Goal: Transaction & Acquisition: Purchase product/service

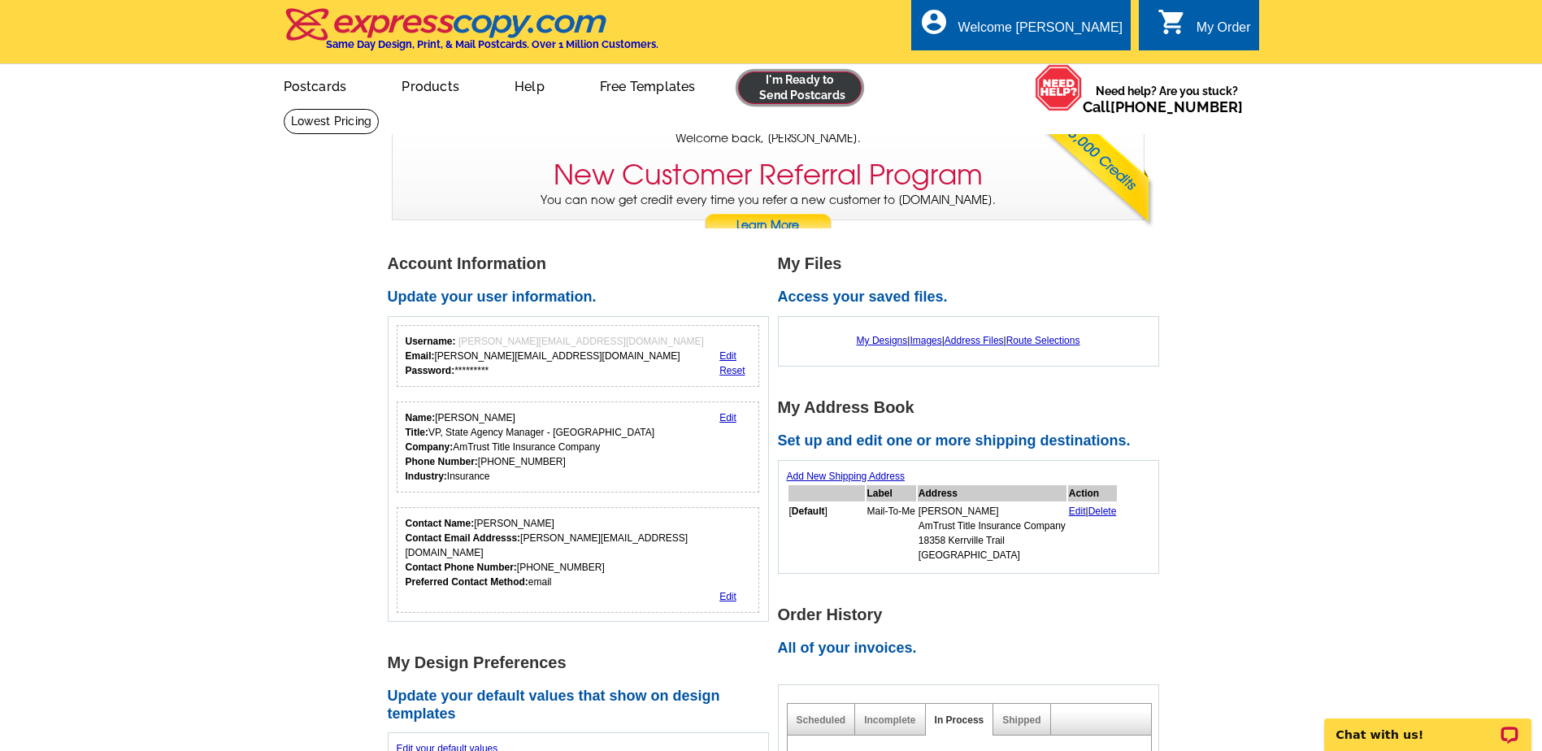
click at [775, 98] on link at bounding box center [800, 88] width 124 height 33
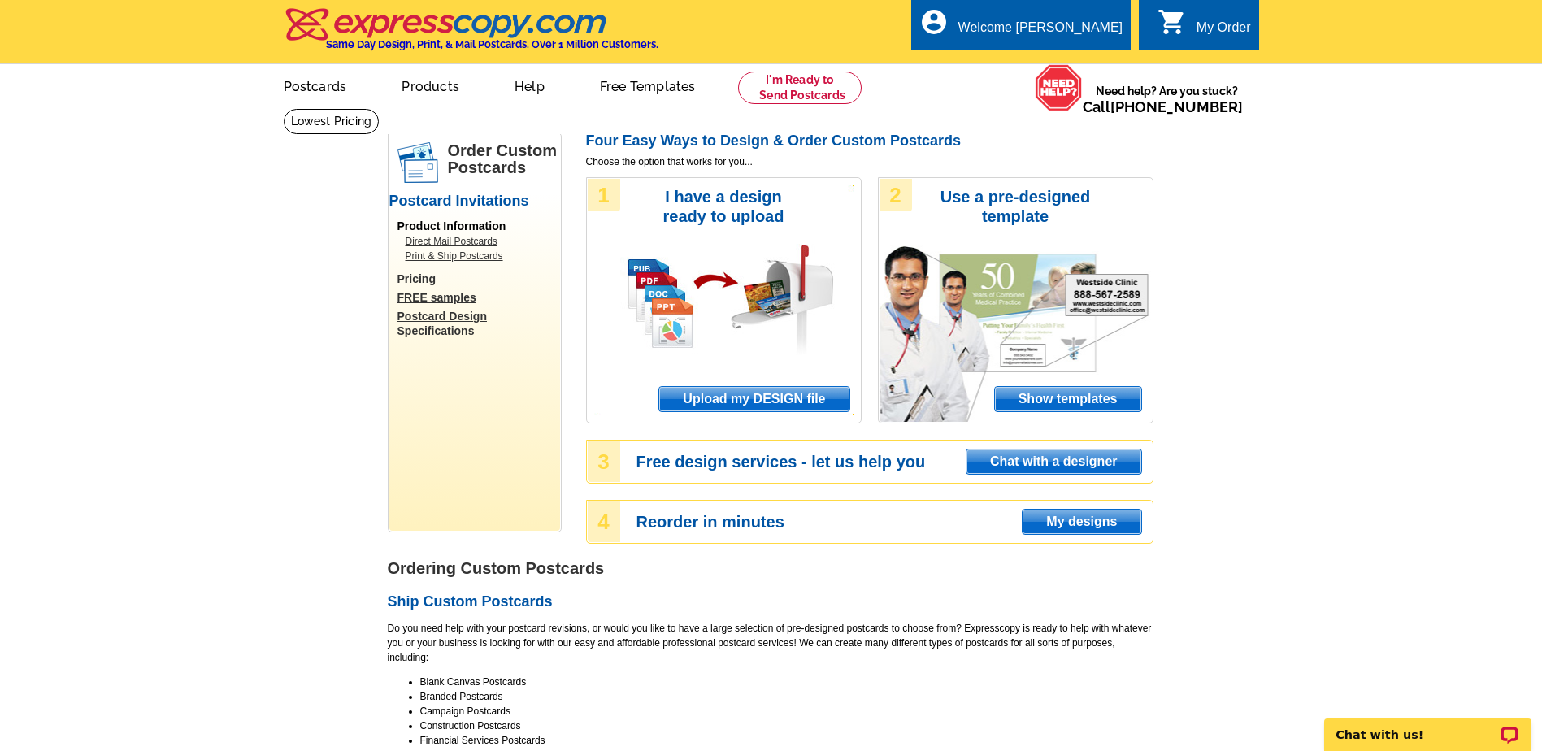
click at [715, 396] on span "Upload my DESIGN file" at bounding box center [753, 399] width 189 height 24
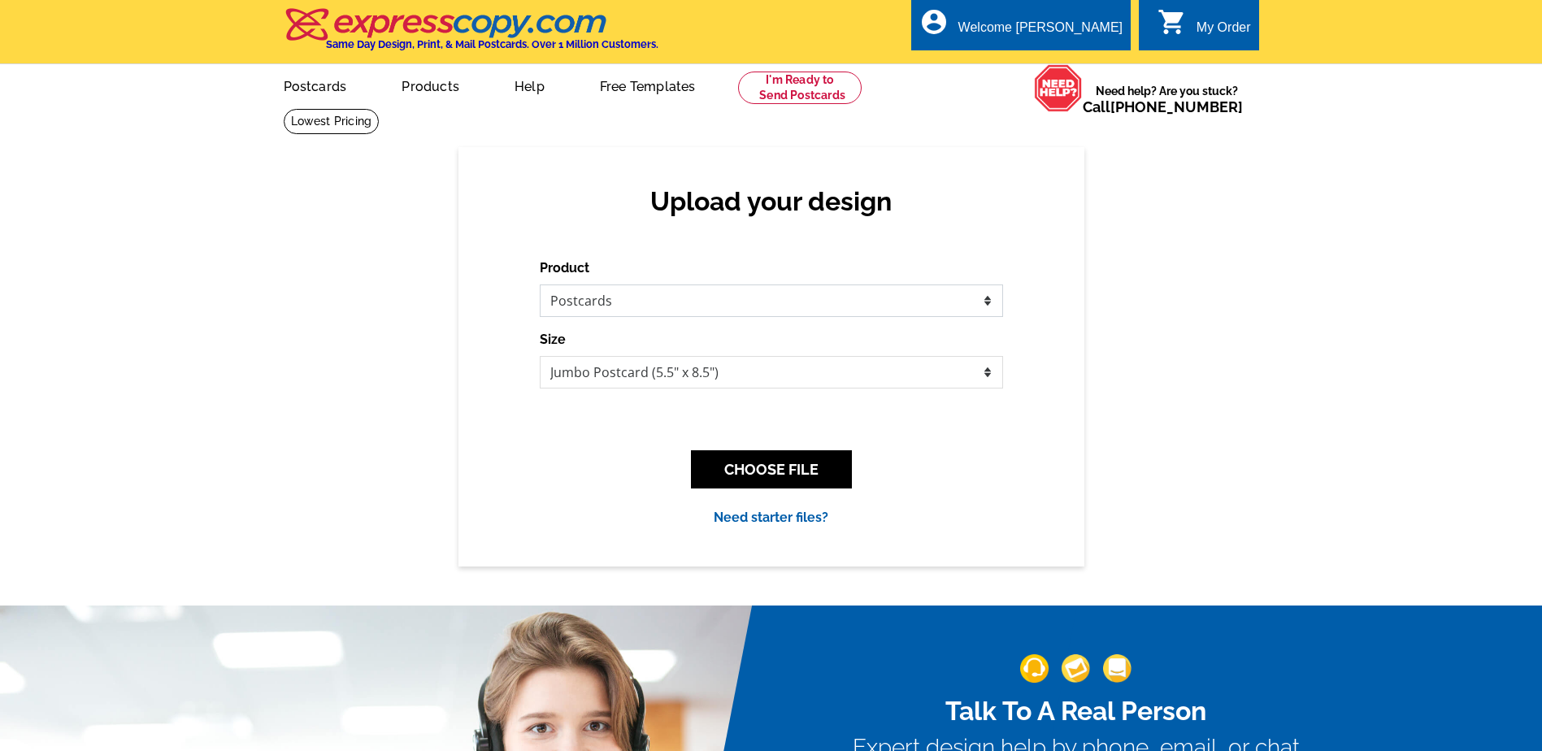
click at [600, 311] on select "Please select the type of file... Postcards Business Cards Letters and flyers G…" at bounding box center [771, 301] width 463 height 33
click at [540, 285] on select "Please select the type of file... Postcards Business Cards Letters and flyers G…" at bounding box center [771, 301] width 463 height 33
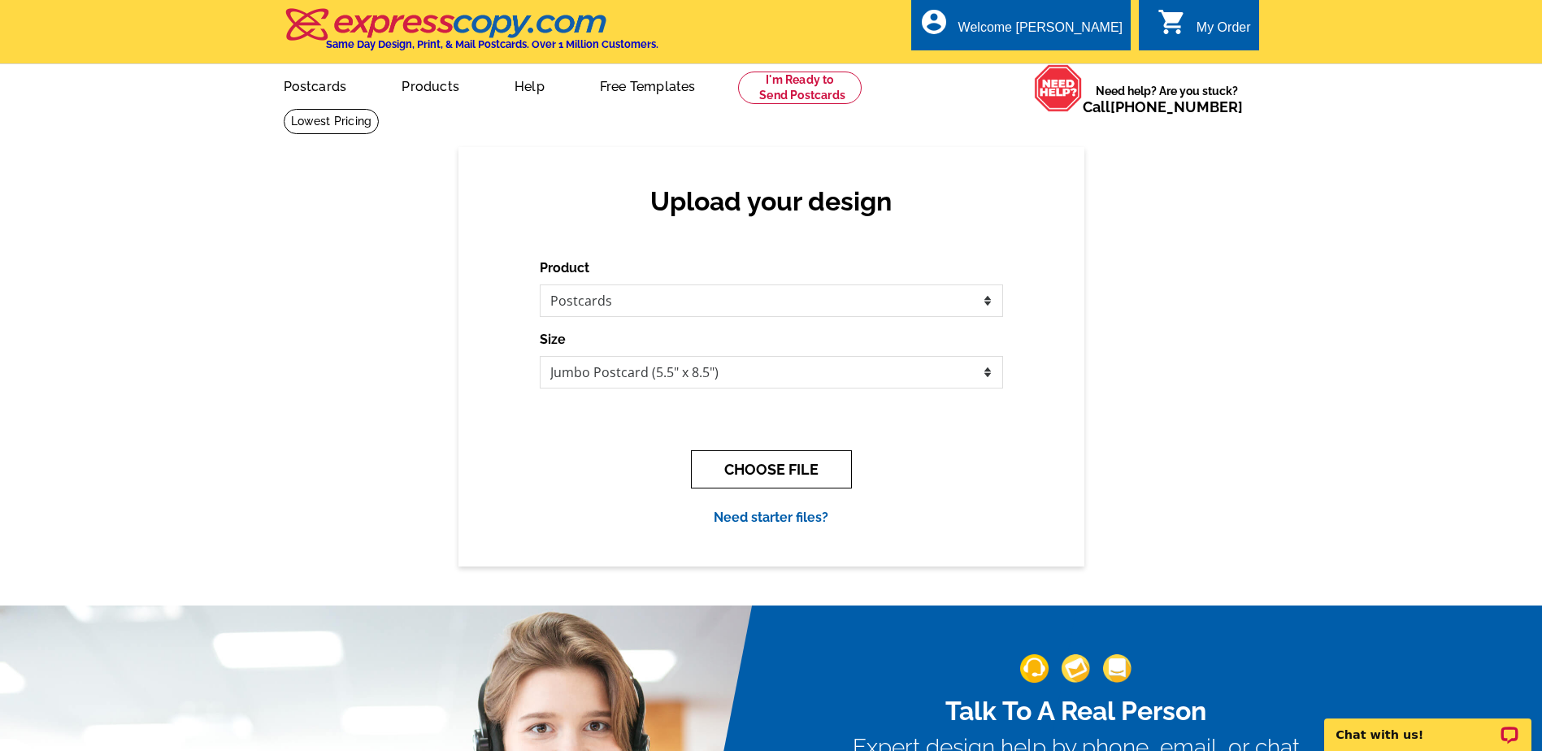
click at [750, 467] on button "CHOOSE FILE" at bounding box center [771, 469] width 161 height 38
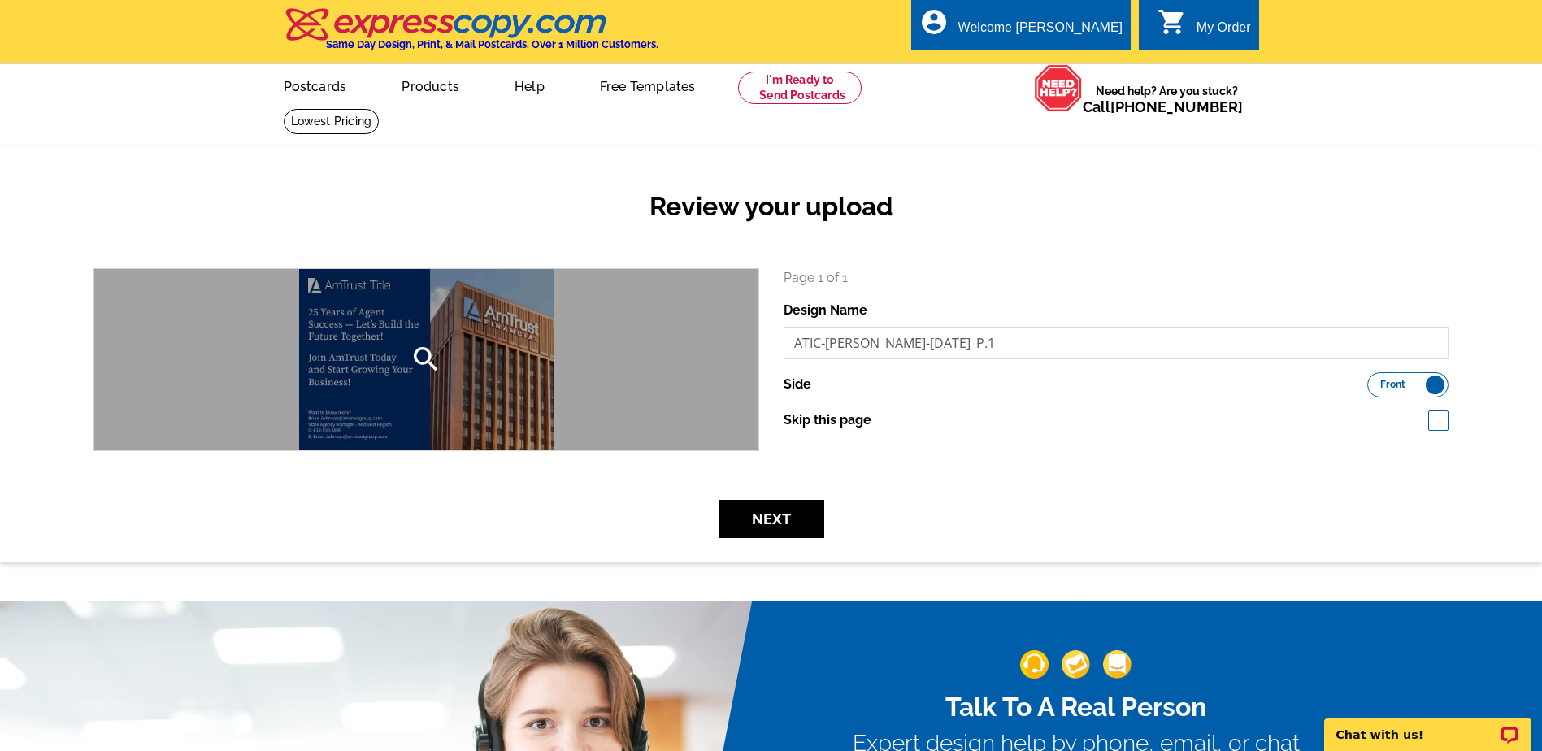
click at [424, 359] on icon "search" at bounding box center [426, 359] width 33 height 33
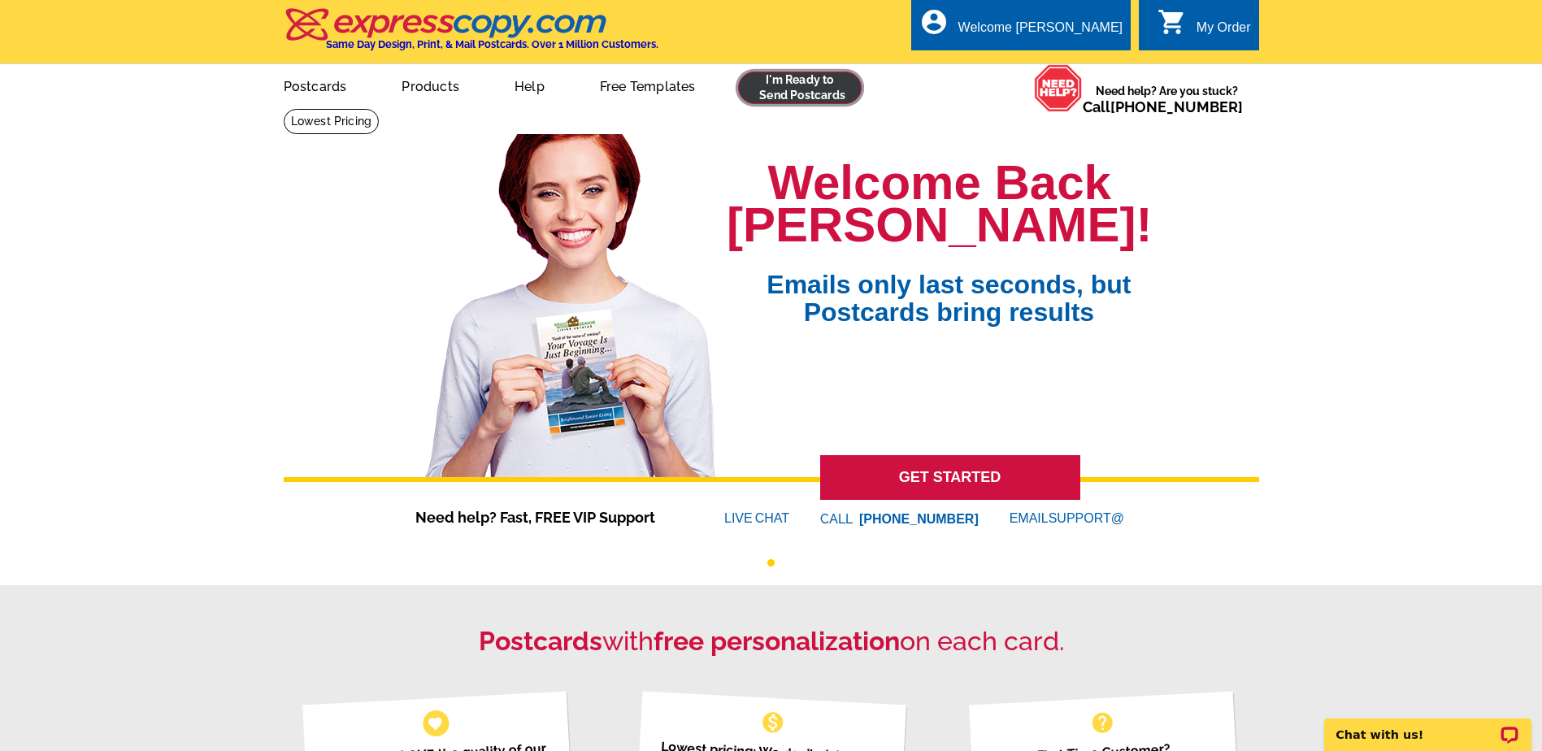
click at [769, 92] on link at bounding box center [800, 88] width 124 height 33
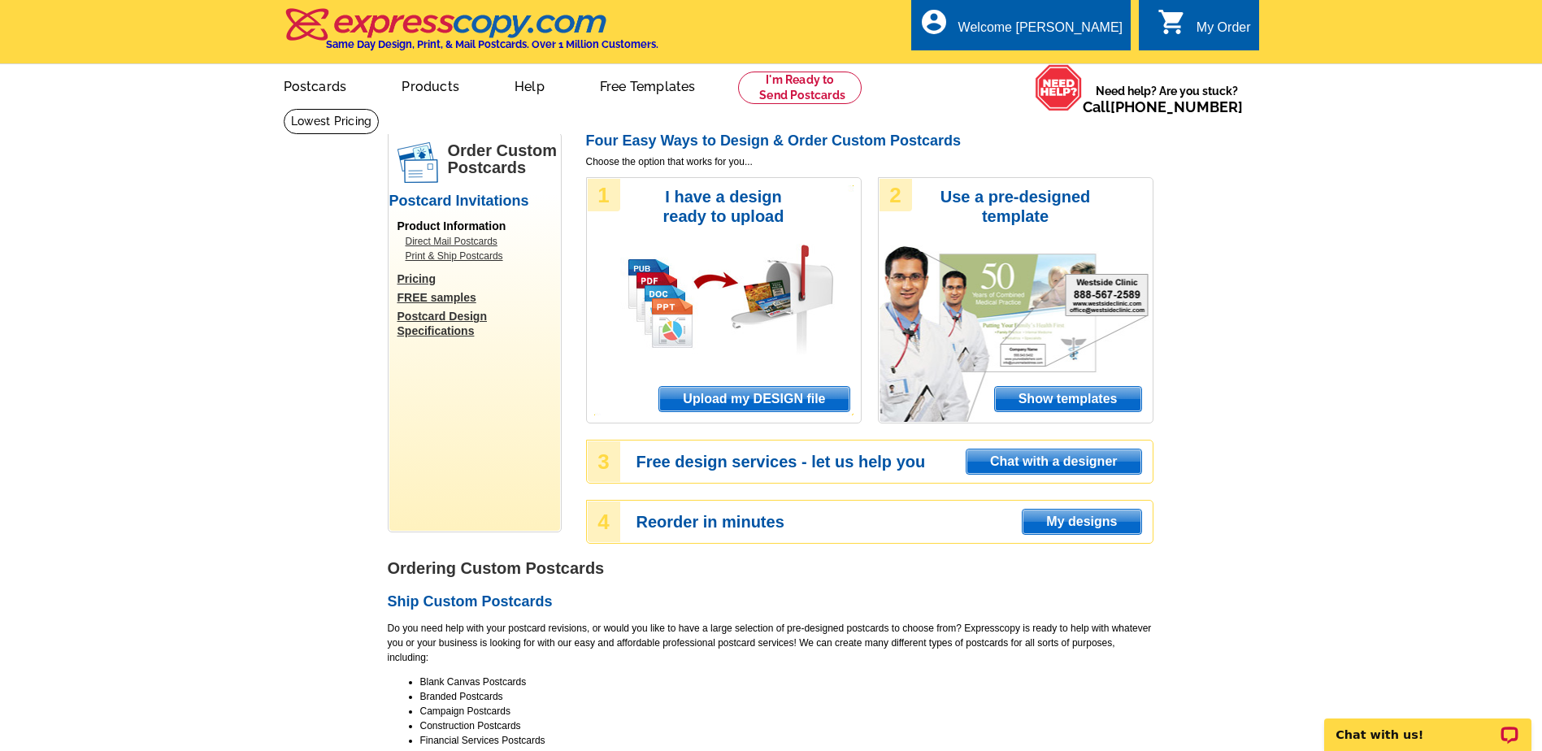
click at [701, 397] on span "Upload my DESIGN file" at bounding box center [753, 399] width 189 height 24
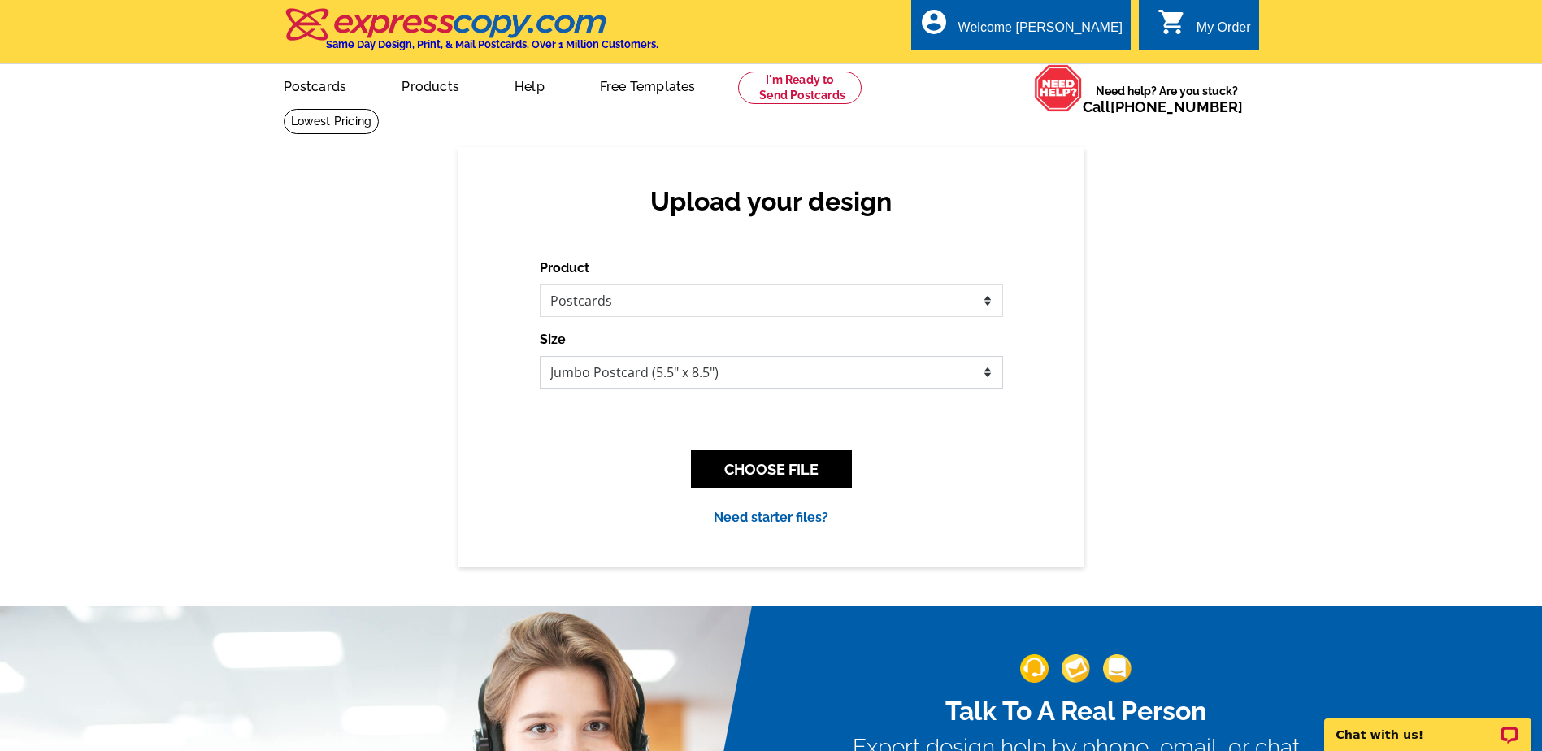
click at [983, 375] on select "Jumbo Postcard (5.5" x 8.5") Regular Postcard (4.25" x 5.6") Panoramic Postcard…" at bounding box center [771, 372] width 463 height 33
click at [540, 357] on select "Jumbo Postcard (5.5" x 8.5") Regular Postcard (4.25" x 5.6") Panoramic Postcard…" at bounding box center [771, 372] width 463 height 33
click at [761, 471] on button "CHOOSE FILE" at bounding box center [771, 469] width 161 height 38
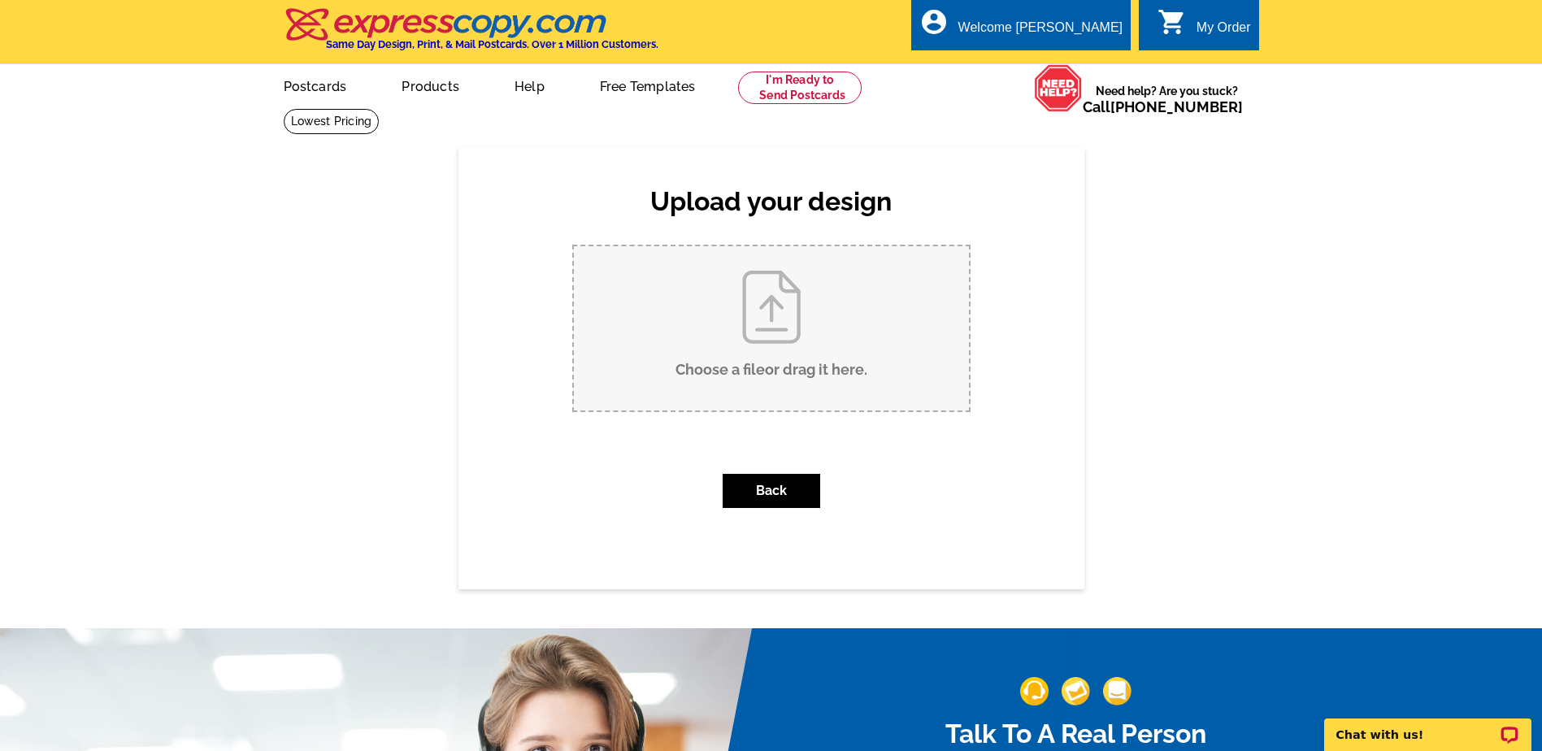
click at [747, 319] on input "Choose a file or drag it here ." at bounding box center [771, 328] width 395 height 164
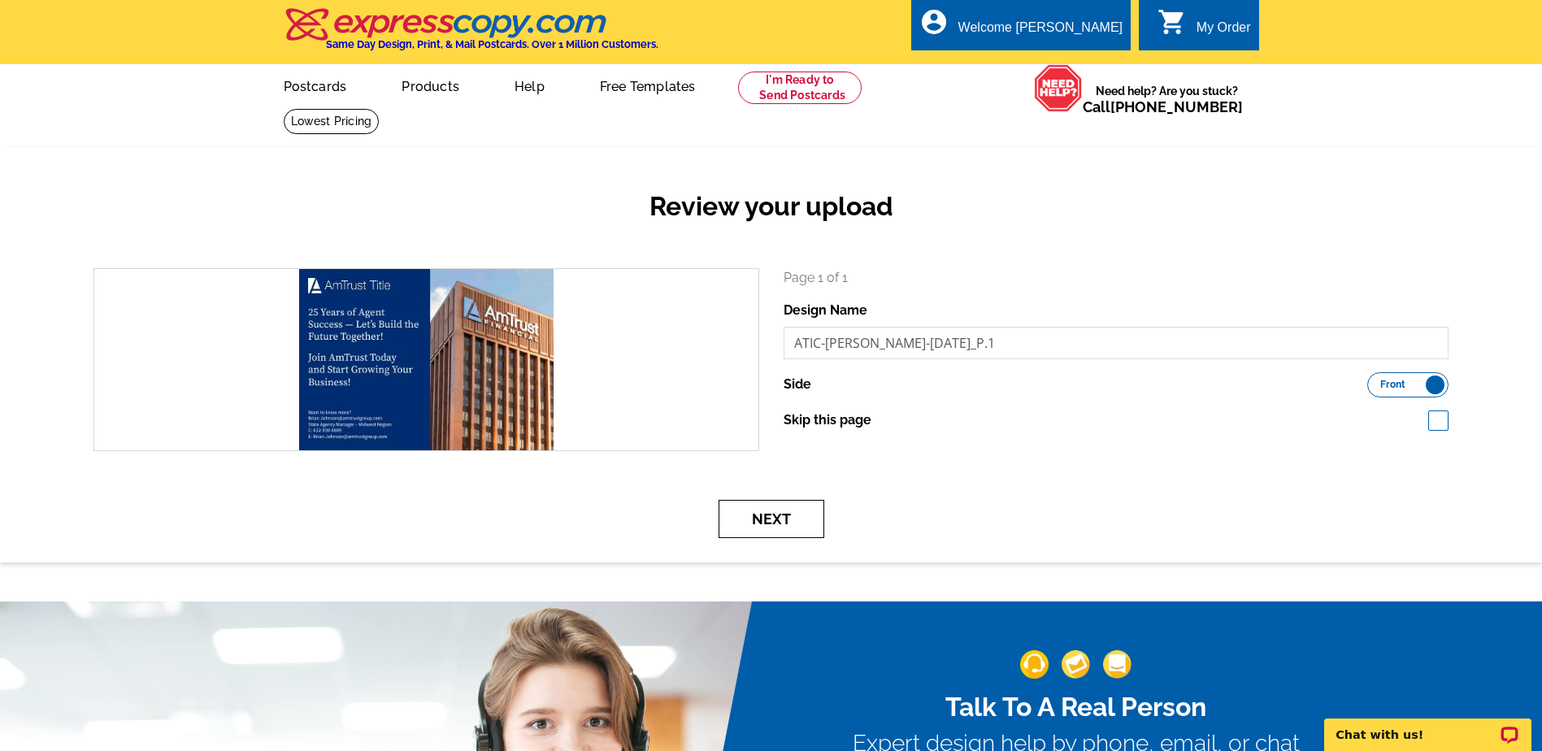
click at [772, 528] on button "Next" at bounding box center [772, 519] width 106 height 38
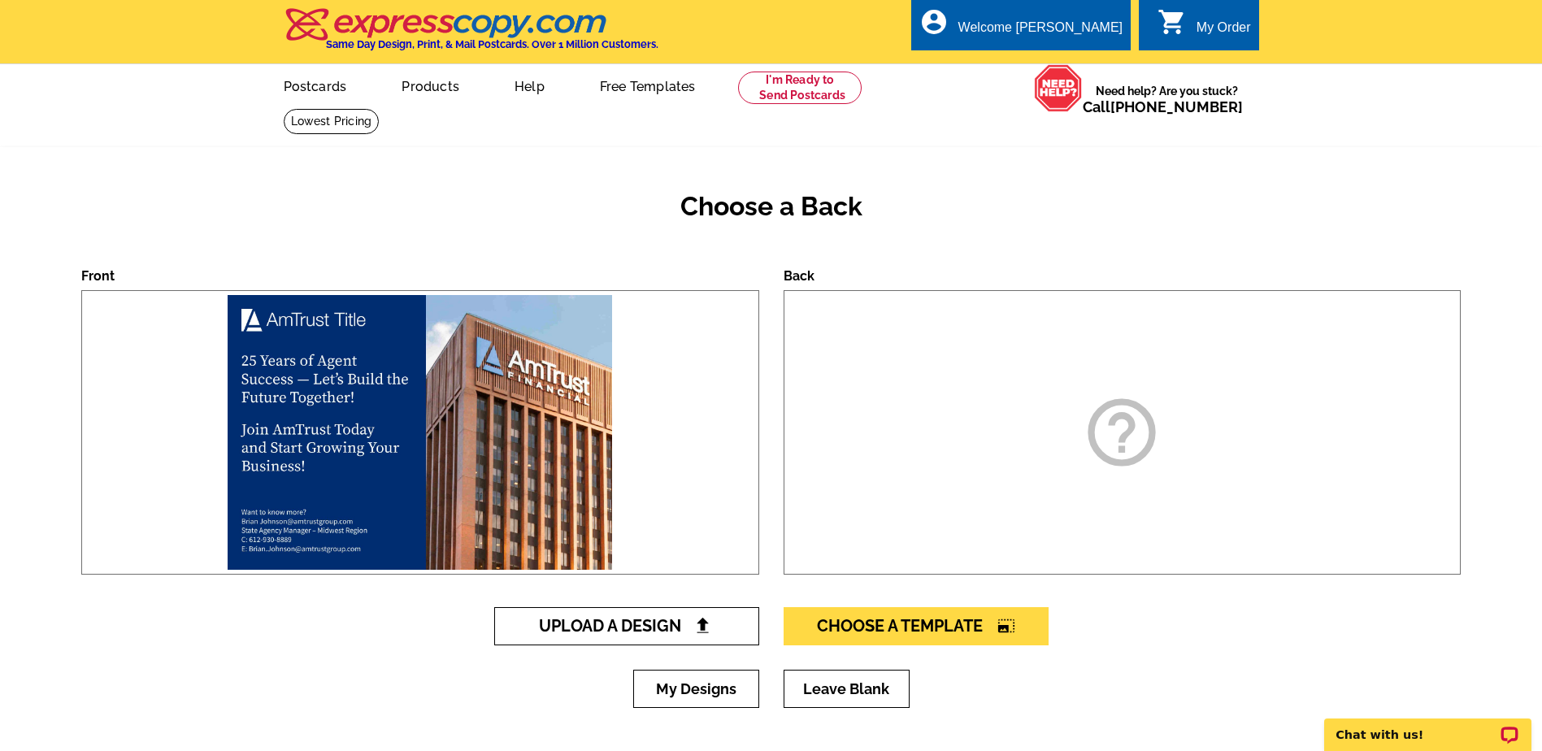
click at [641, 619] on span "Upload A Design" at bounding box center [626, 626] width 175 height 20
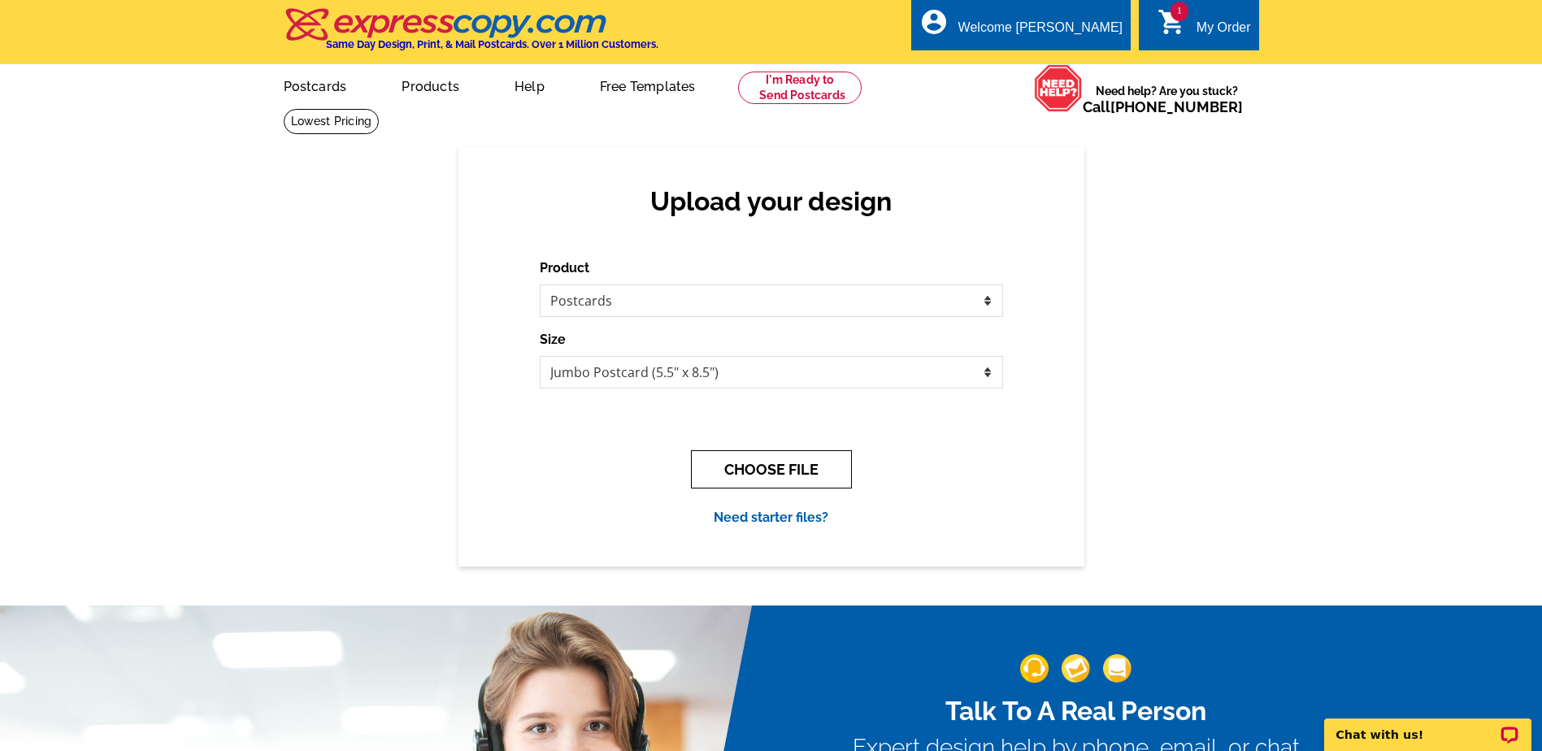
click at [760, 472] on button "CHOOSE FILE" at bounding box center [771, 469] width 161 height 38
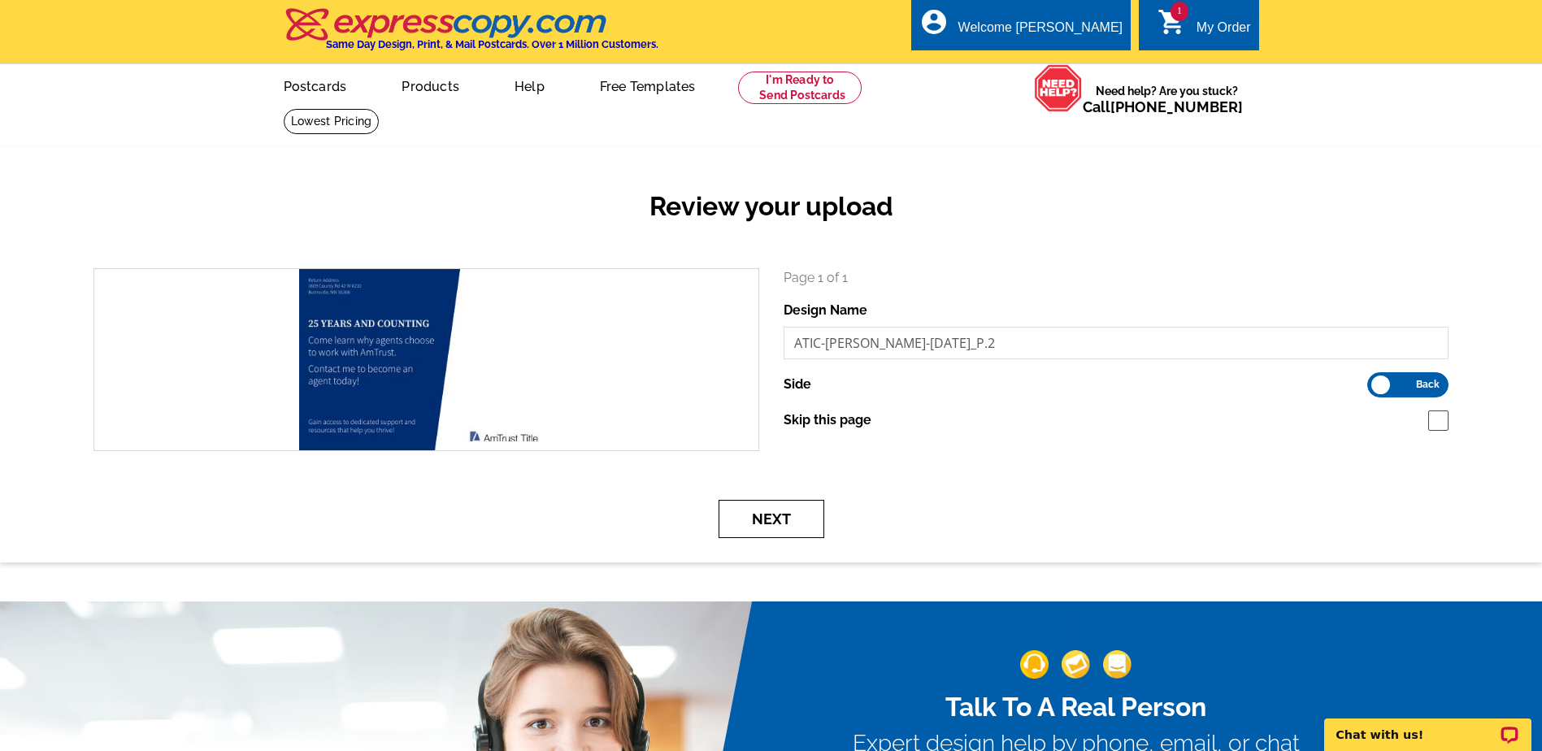
click at [763, 525] on button "Next" at bounding box center [772, 519] width 106 height 38
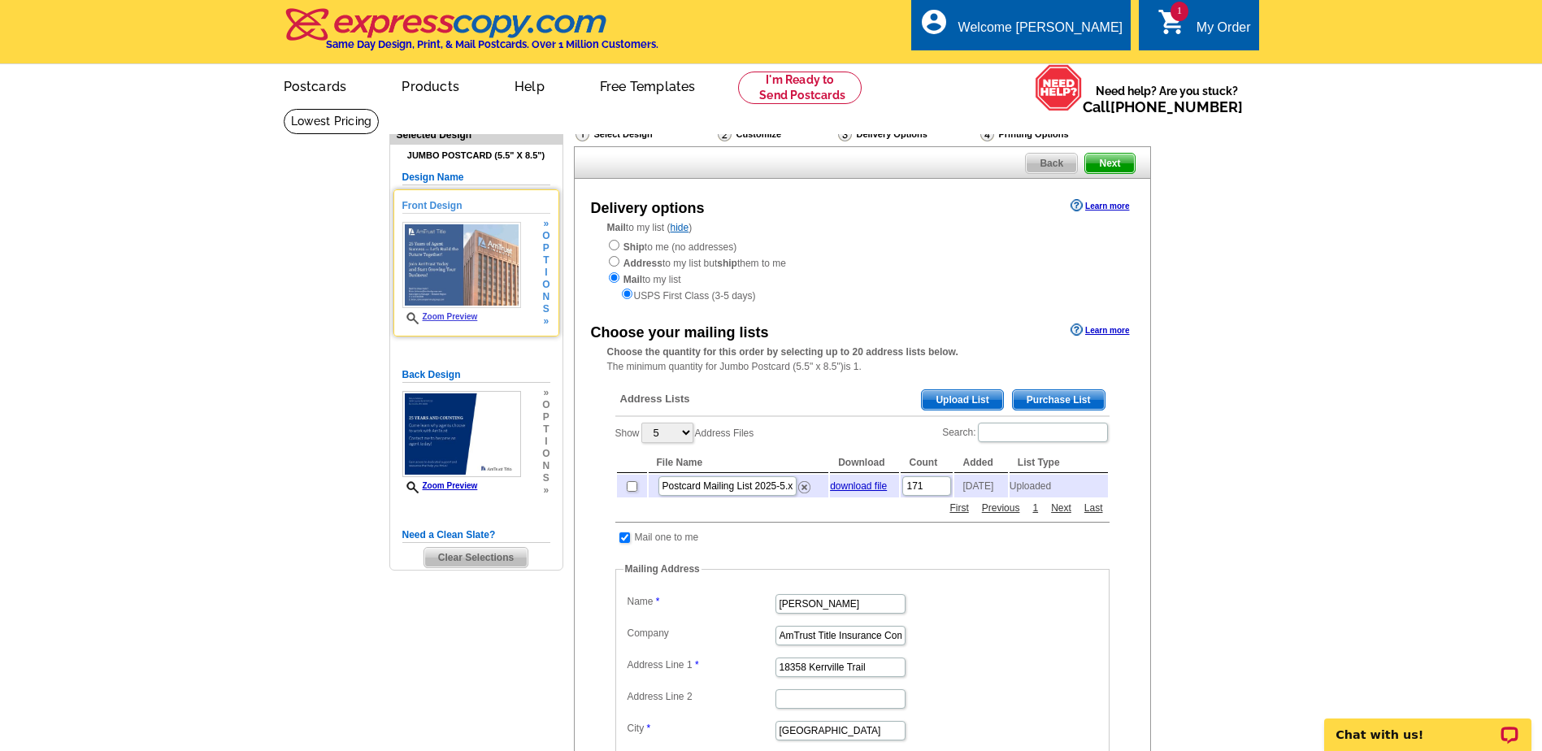
click at [463, 317] on link "Zoom Preview" at bounding box center [440, 316] width 76 height 9
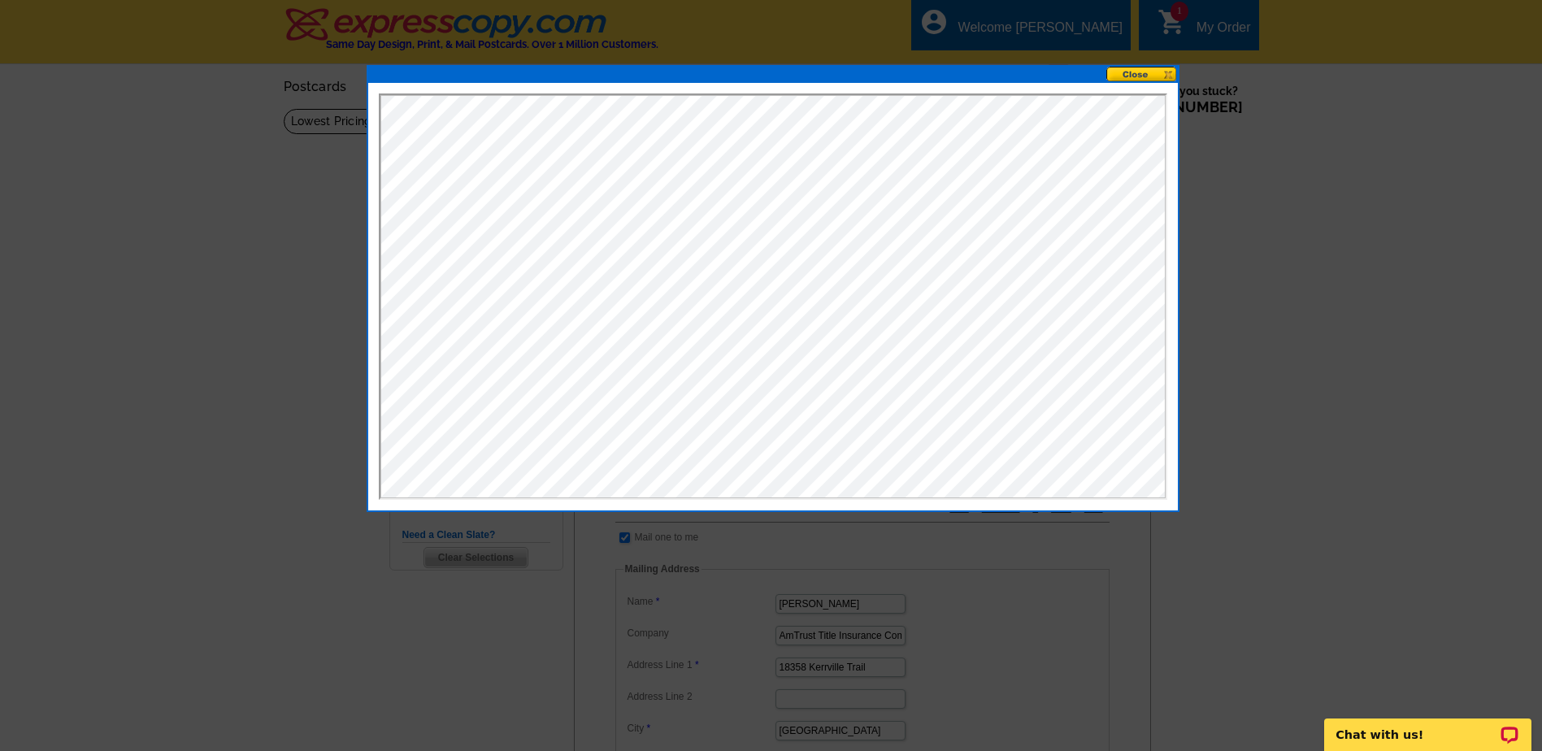
click at [1136, 73] on button at bounding box center [1142, 74] width 72 height 15
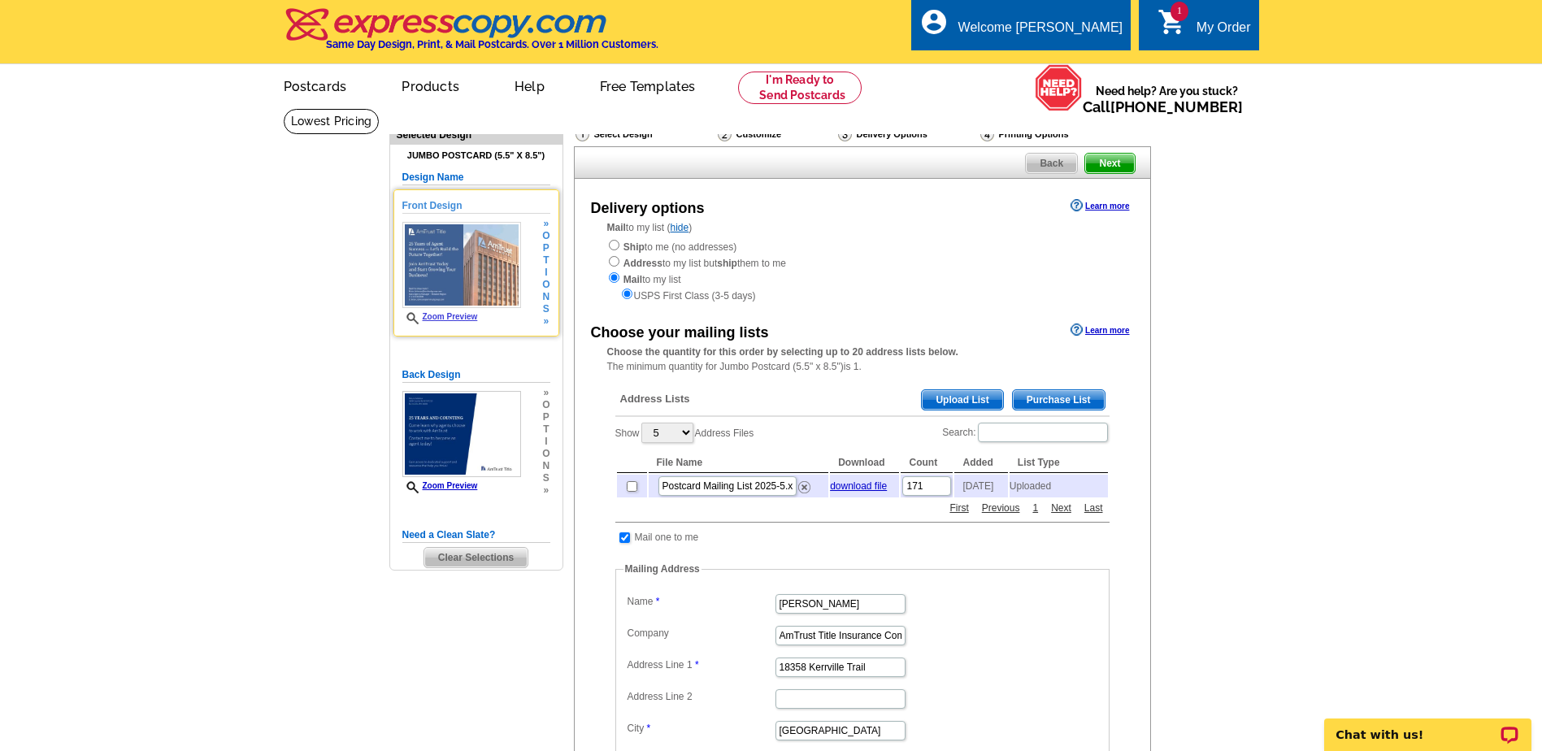
click at [428, 202] on h5 "Front Design" at bounding box center [476, 205] width 148 height 15
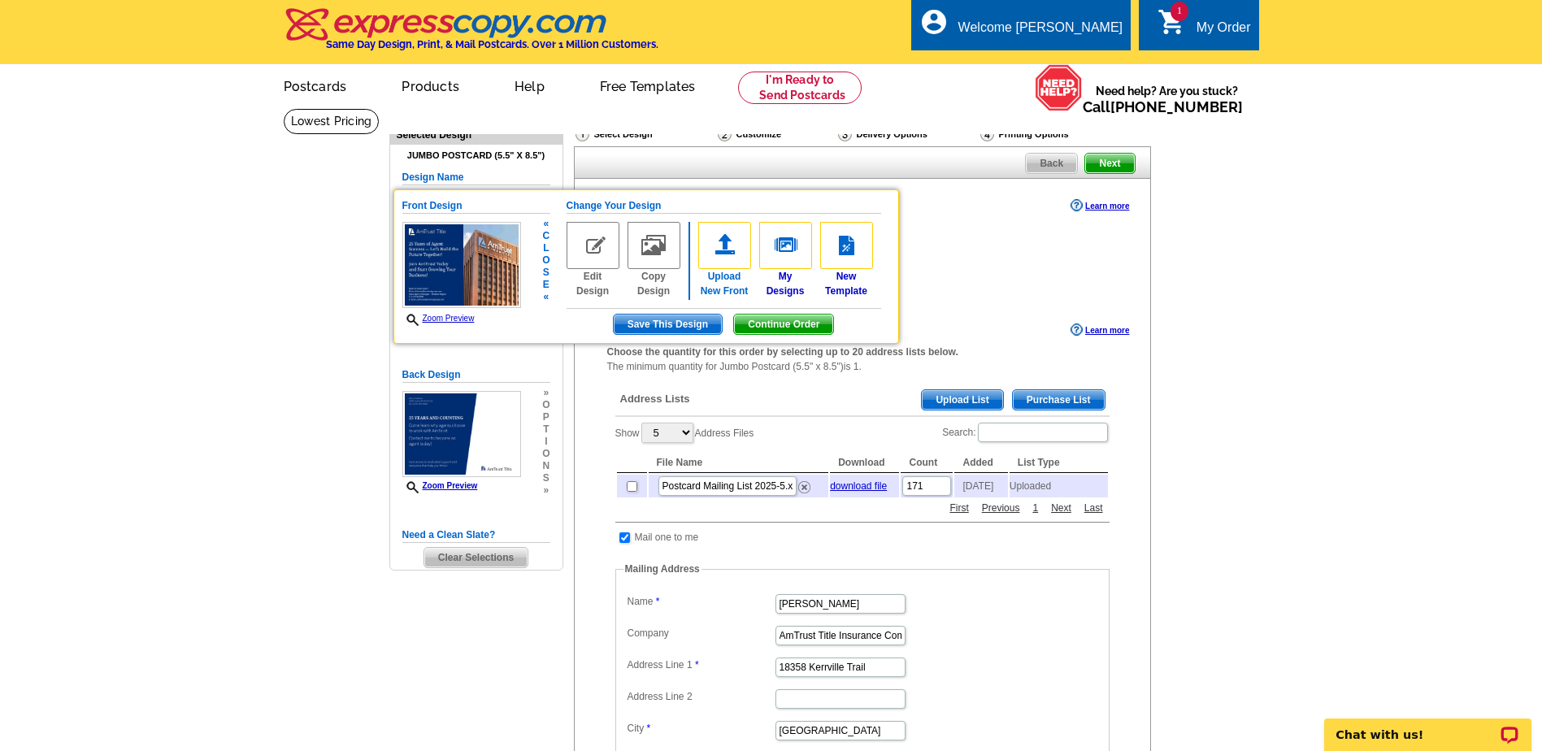
click at [729, 277] on link "Upload New Front" at bounding box center [724, 260] width 53 height 76
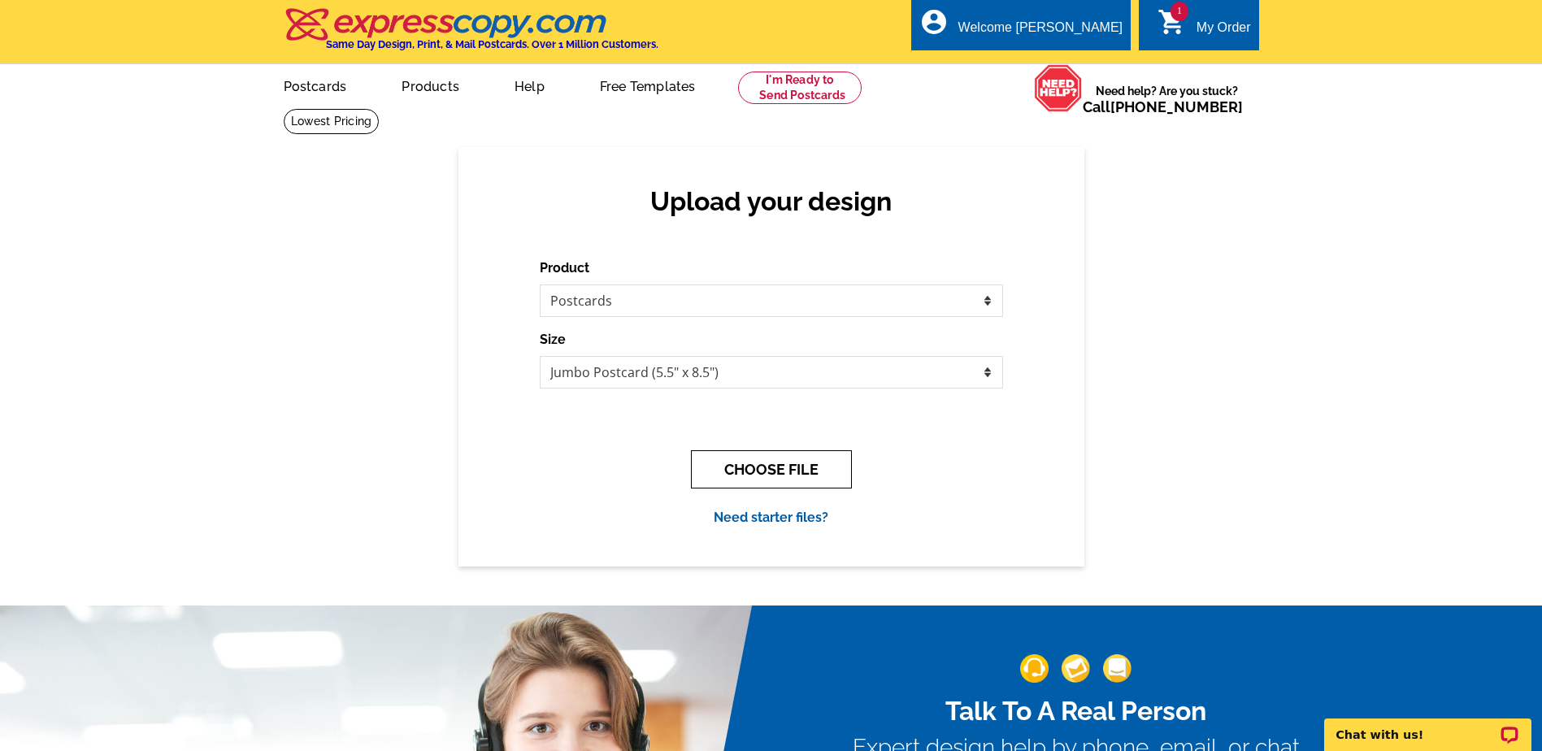
click at [770, 466] on button "CHOOSE FILE" at bounding box center [771, 469] width 161 height 38
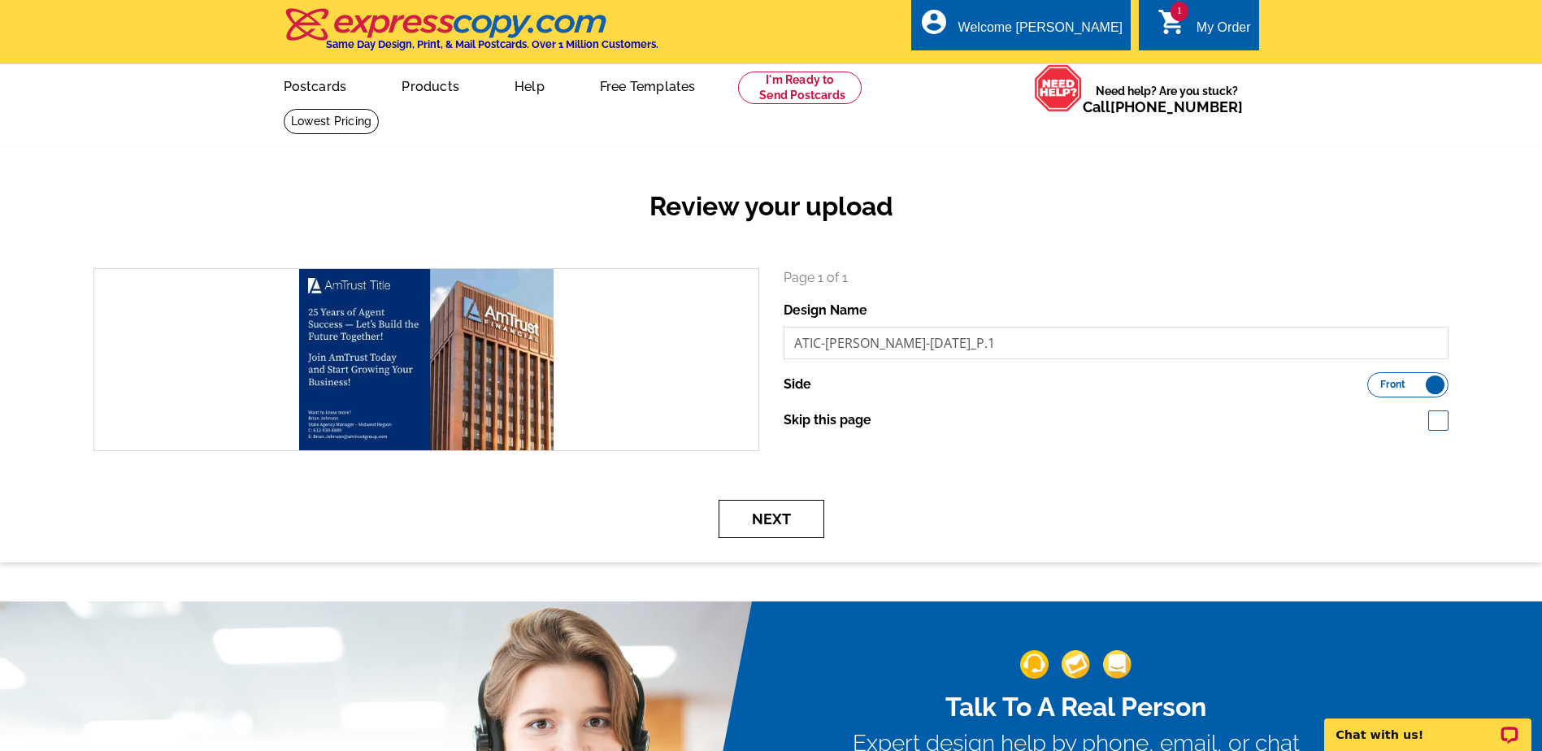
click at [751, 519] on button "Next" at bounding box center [772, 519] width 106 height 38
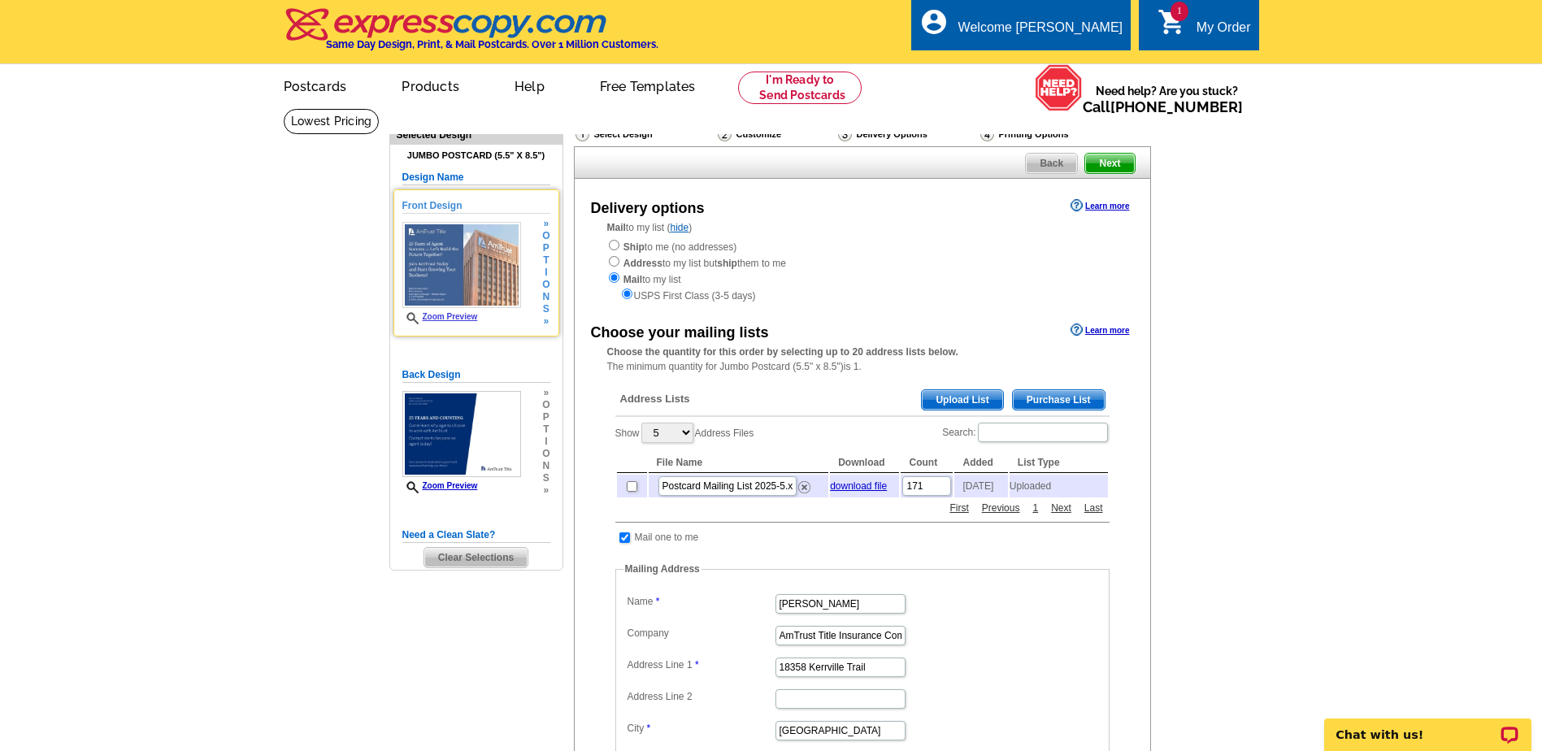
click at [442, 315] on link "Zoom Preview" at bounding box center [440, 316] width 76 height 9
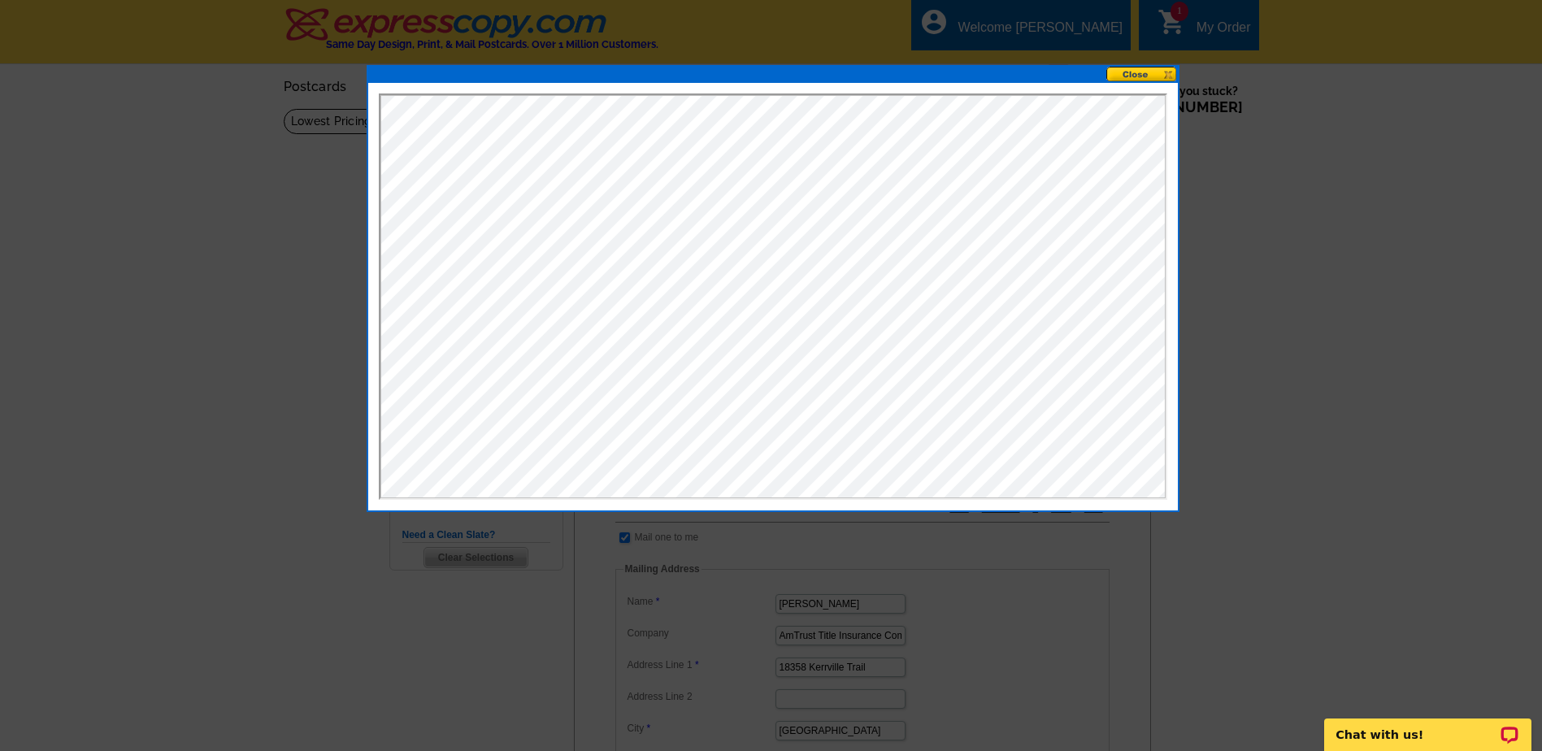
click at [1127, 76] on button at bounding box center [1142, 74] width 72 height 15
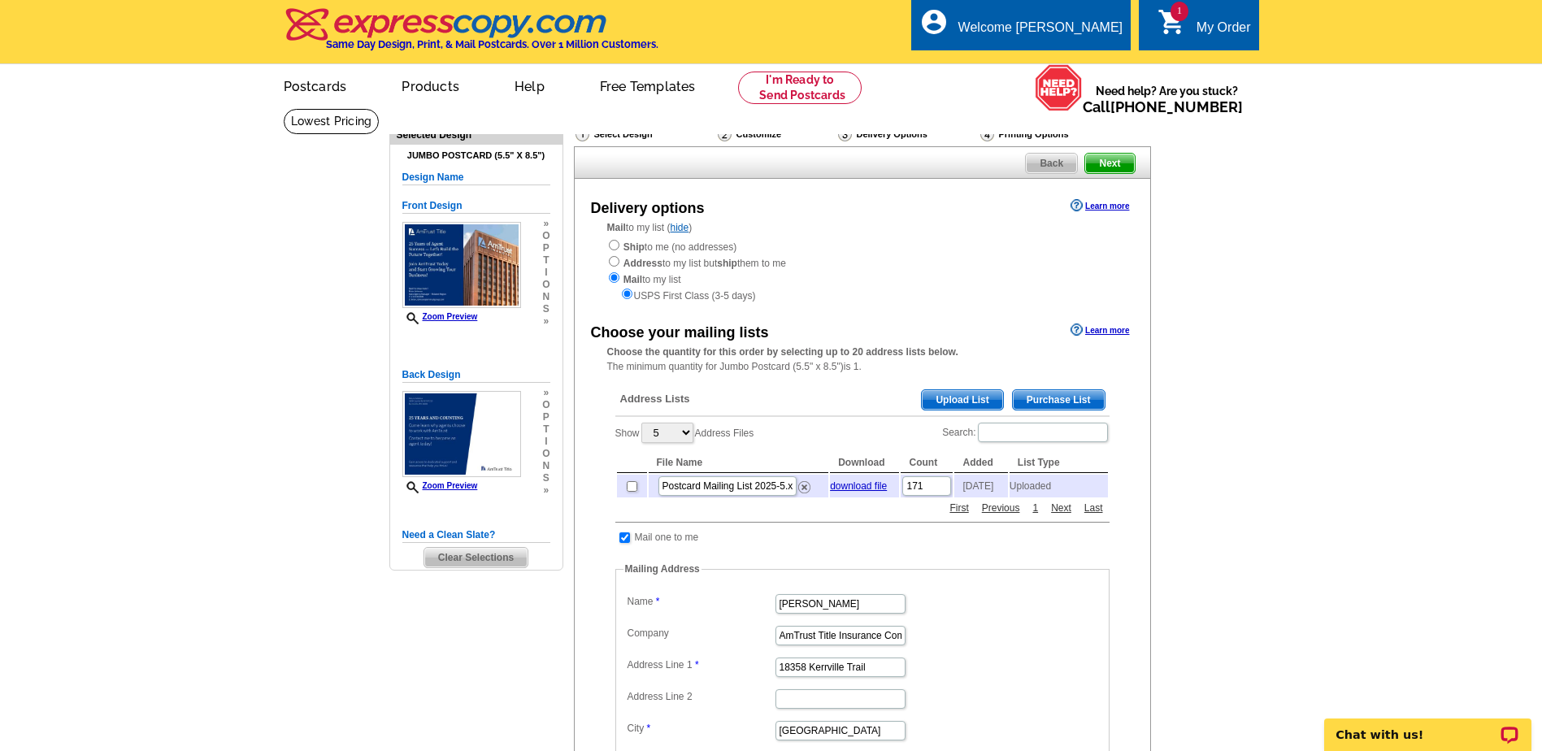
click at [980, 397] on span "Upload List" at bounding box center [962, 400] width 80 height 20
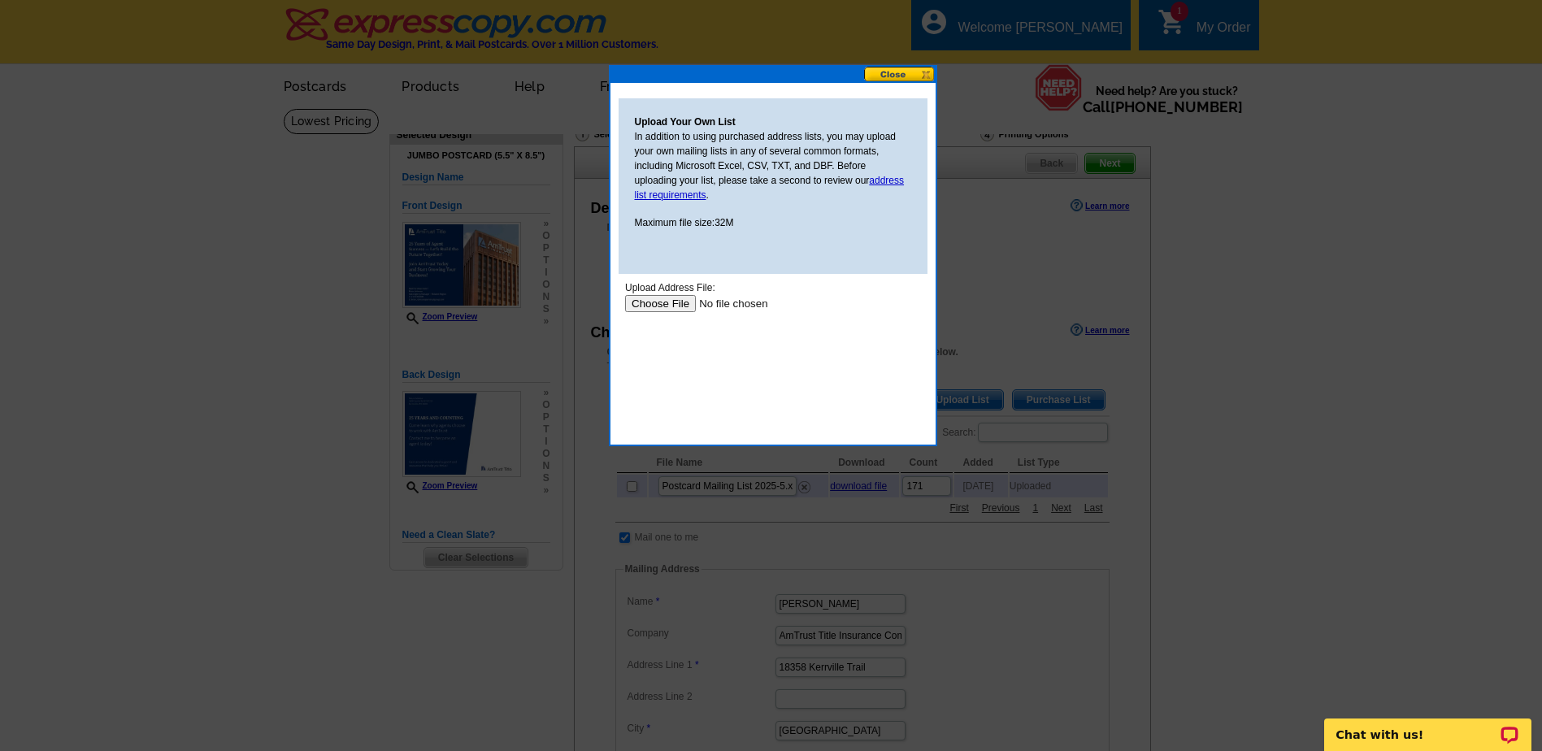
click at [647, 307] on input "file" at bounding box center [727, 303] width 206 height 17
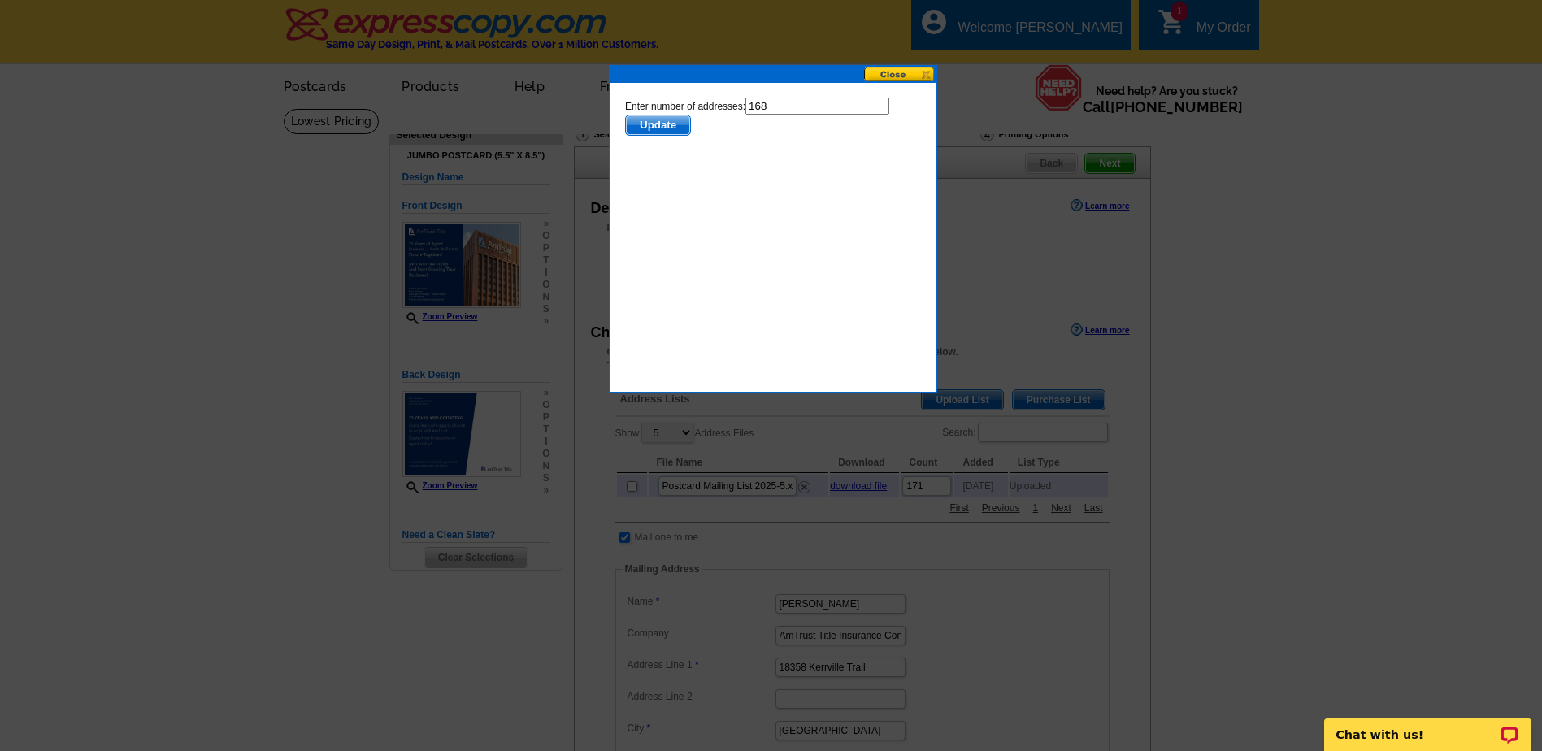
click at [671, 119] on span "Update" at bounding box center [657, 125] width 64 height 20
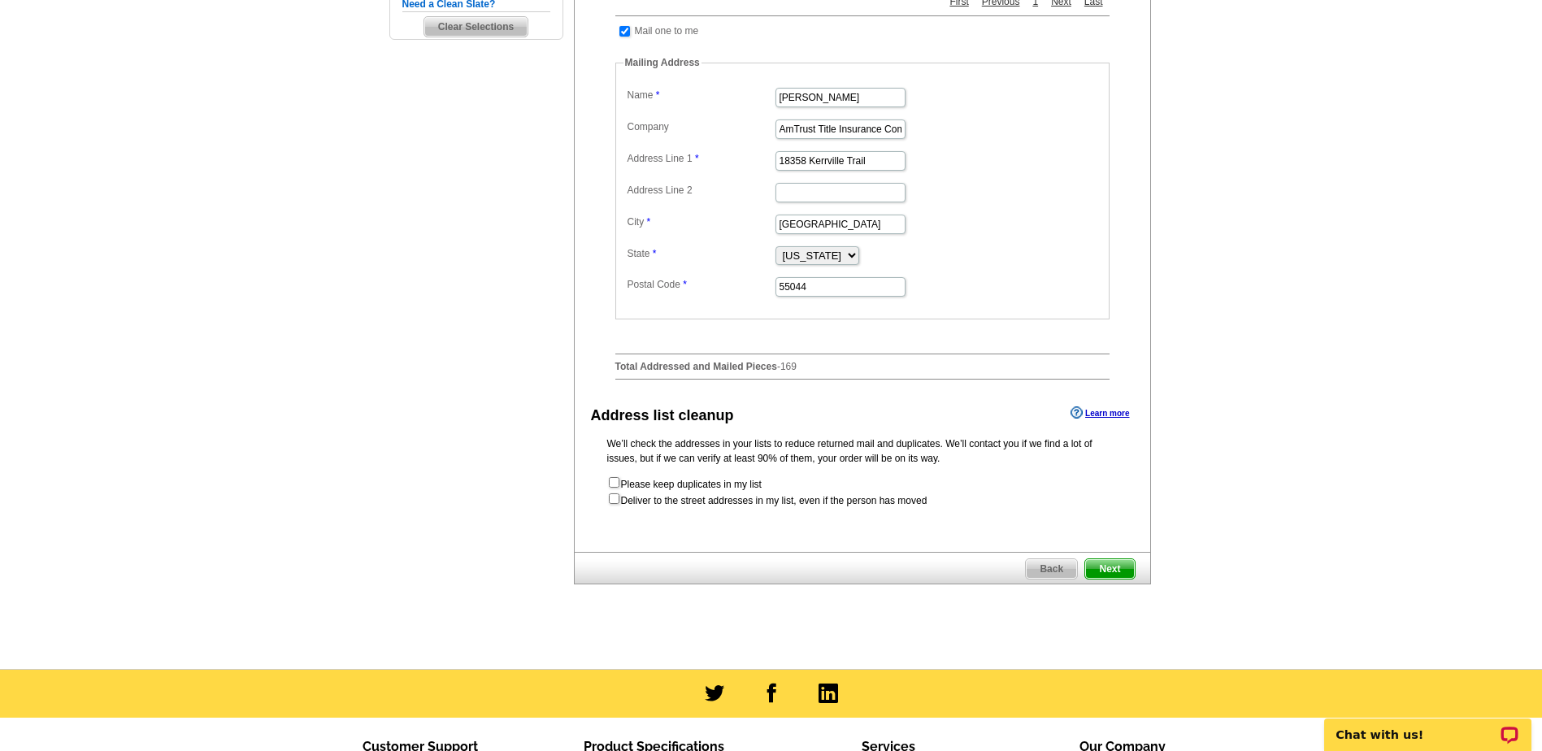
scroll to position [569, 0]
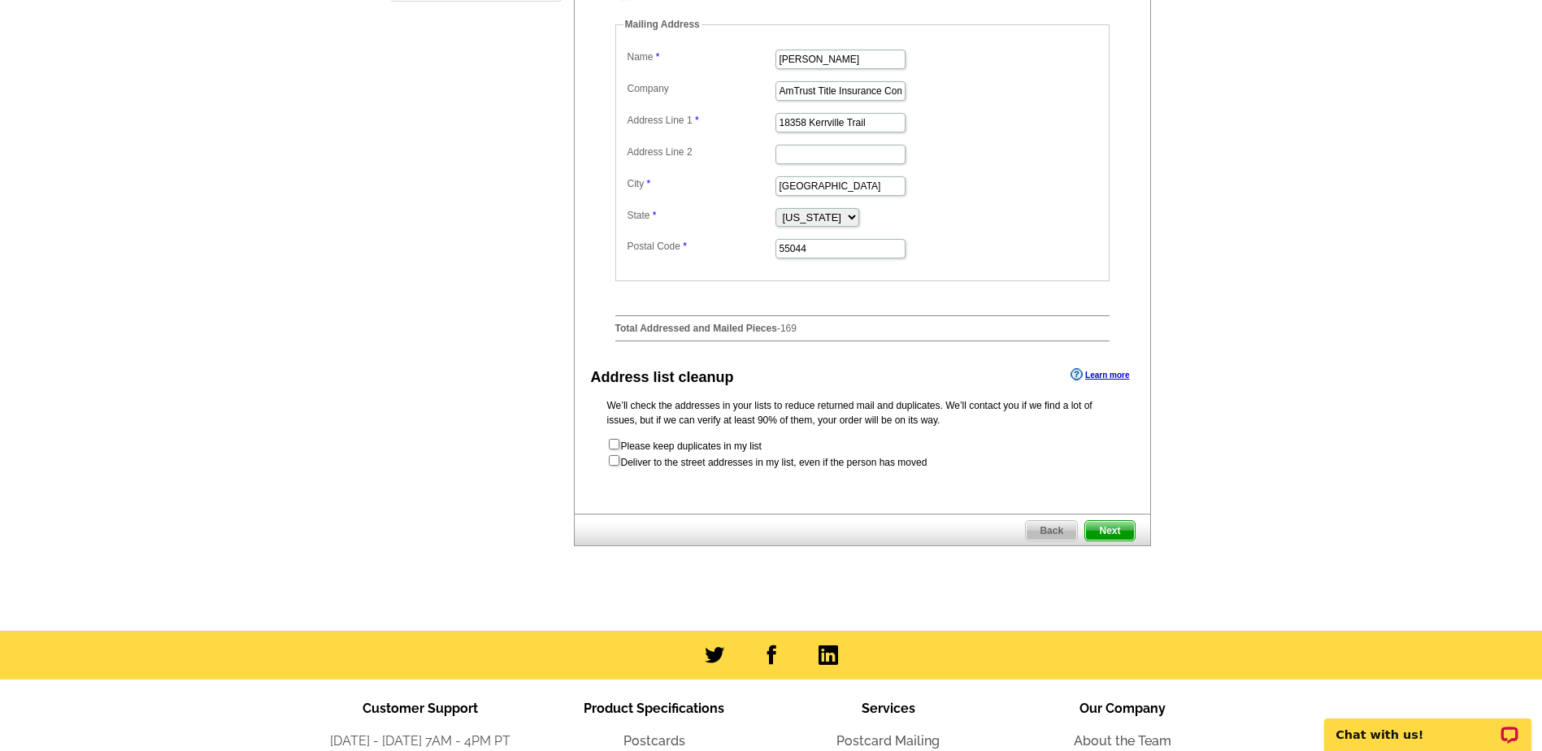
click at [1113, 541] on span "Next" at bounding box center [1109, 531] width 49 height 20
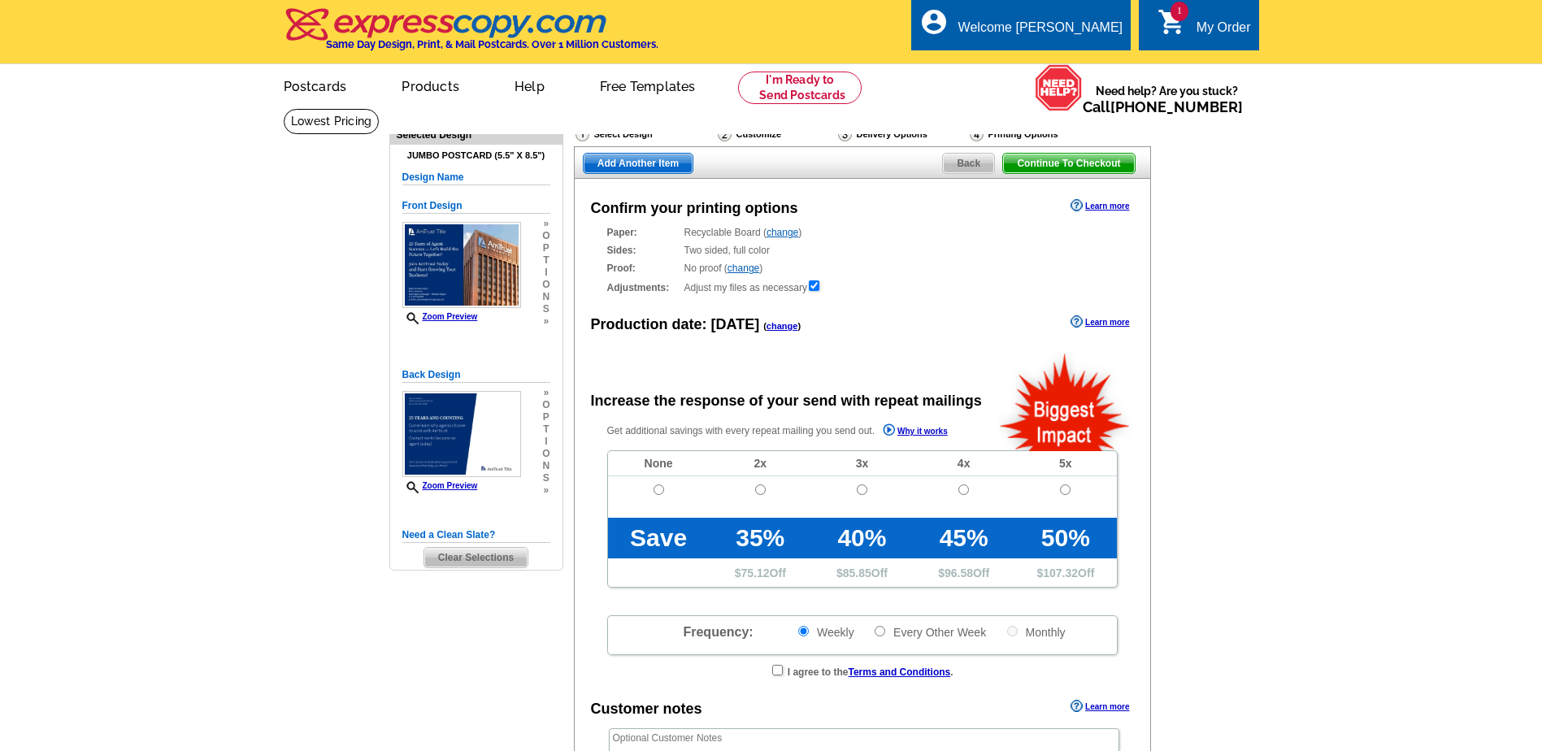
radio input "false"
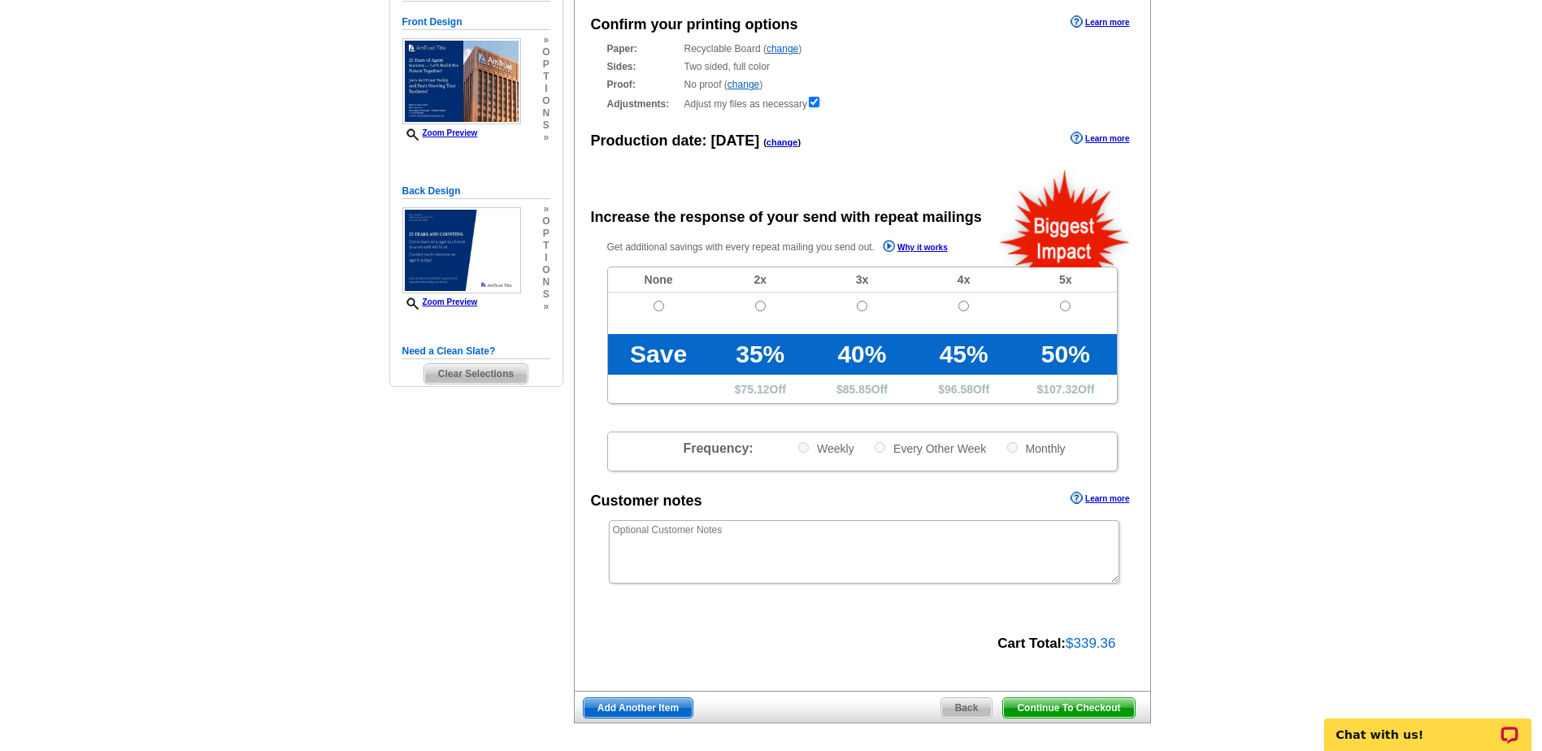
scroll to position [244, 0]
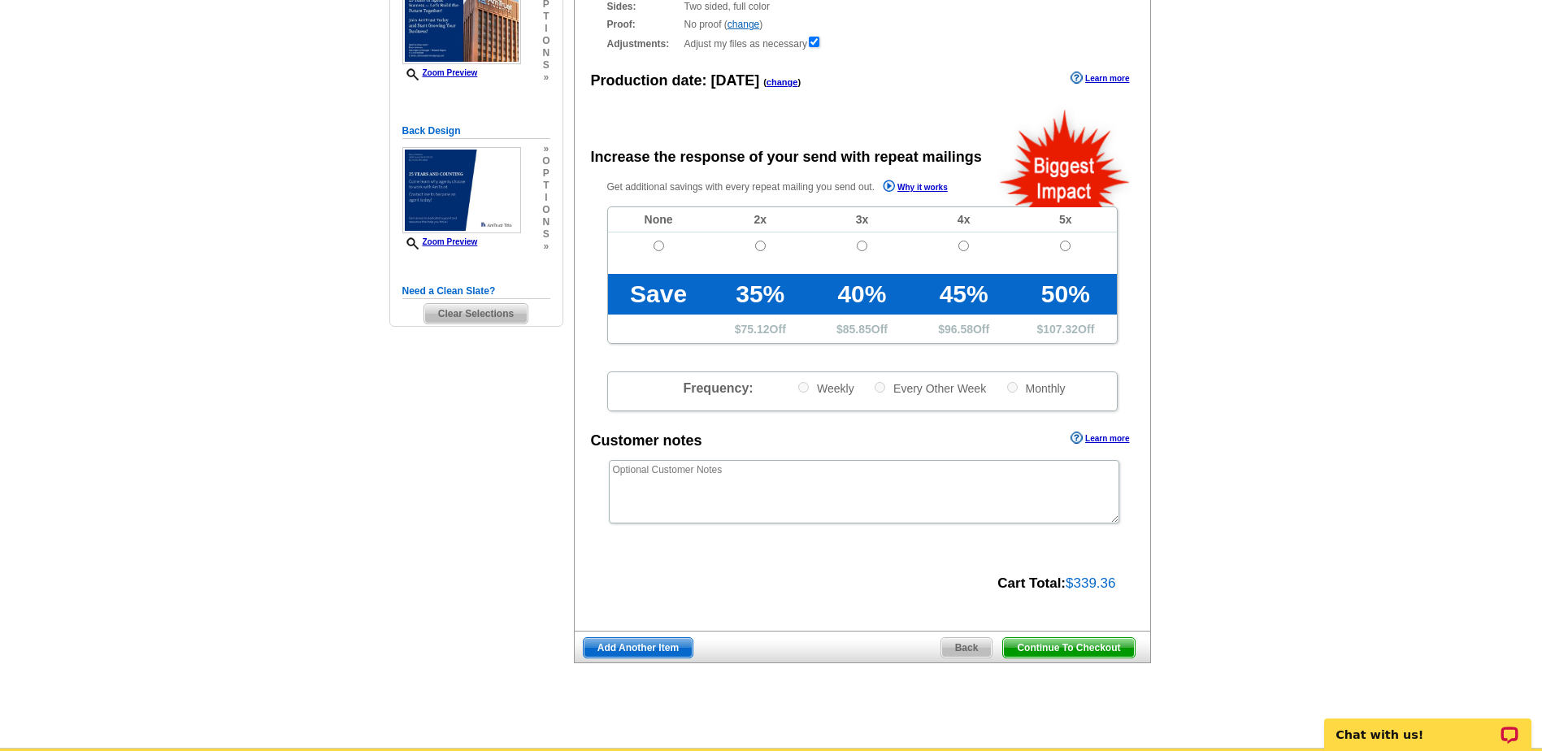
click at [1079, 649] on span "Continue To Checkout" at bounding box center [1068, 648] width 131 height 20
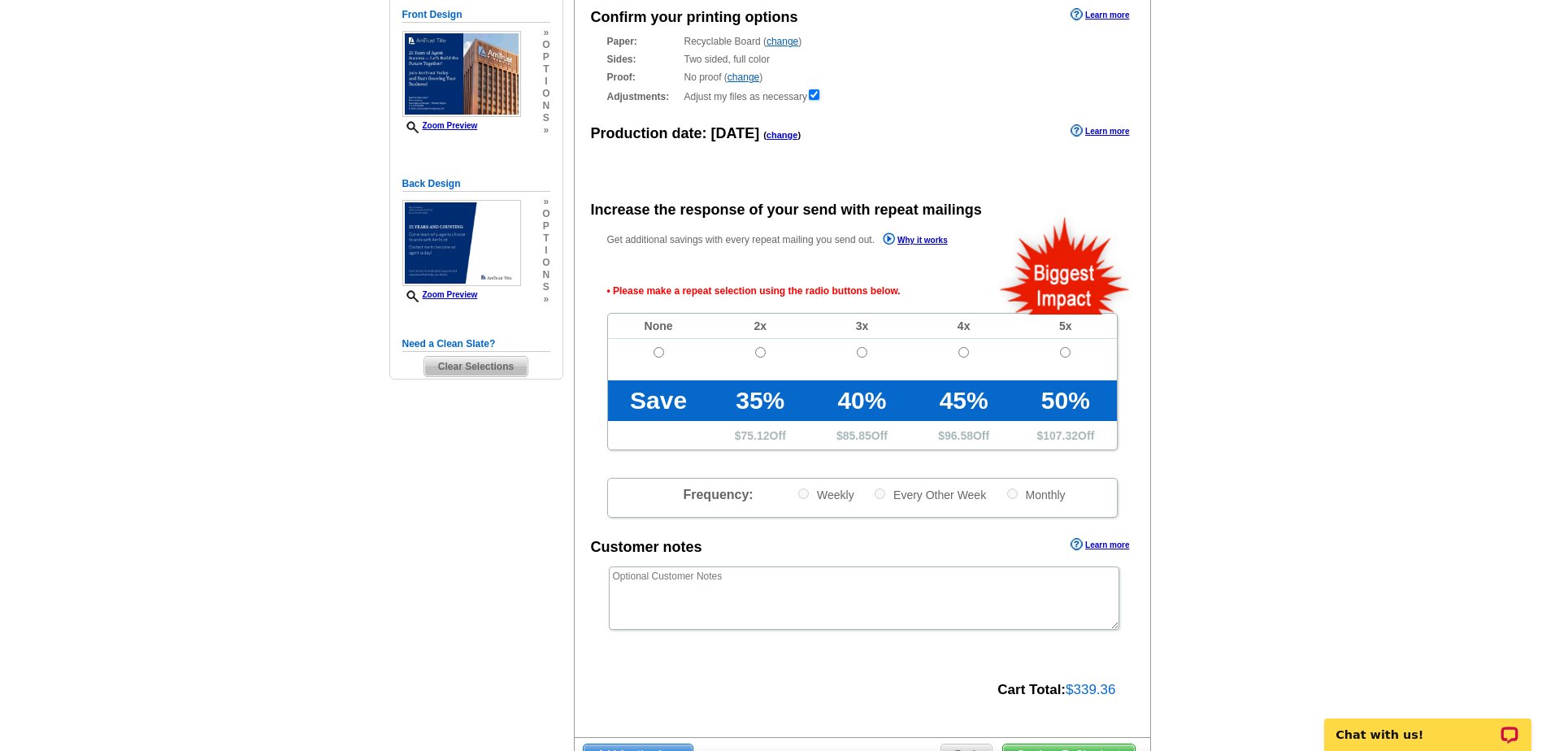
scroll to position [81, 0]
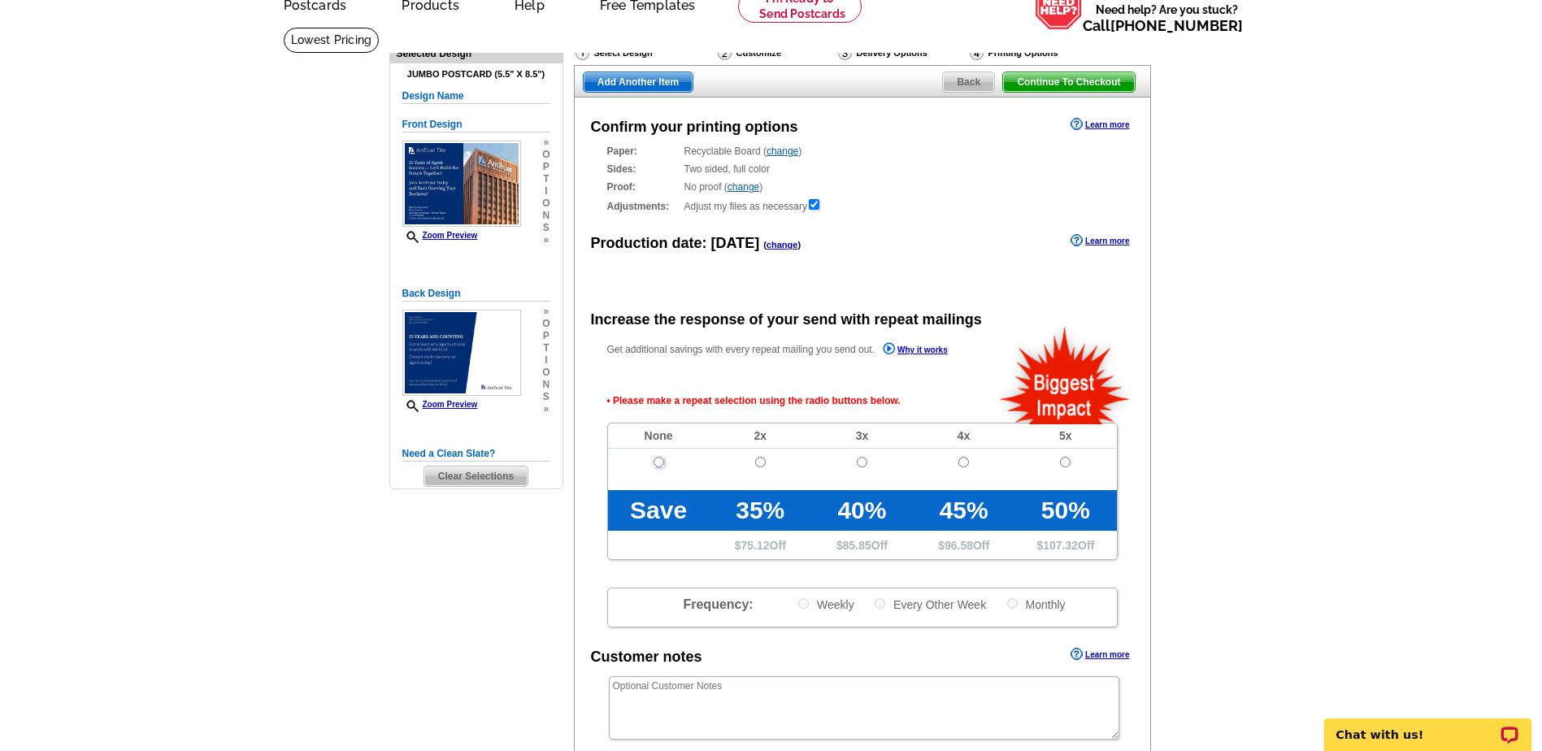
click at [654, 463] on input "radio" at bounding box center [659, 462] width 11 height 11
radio input "true"
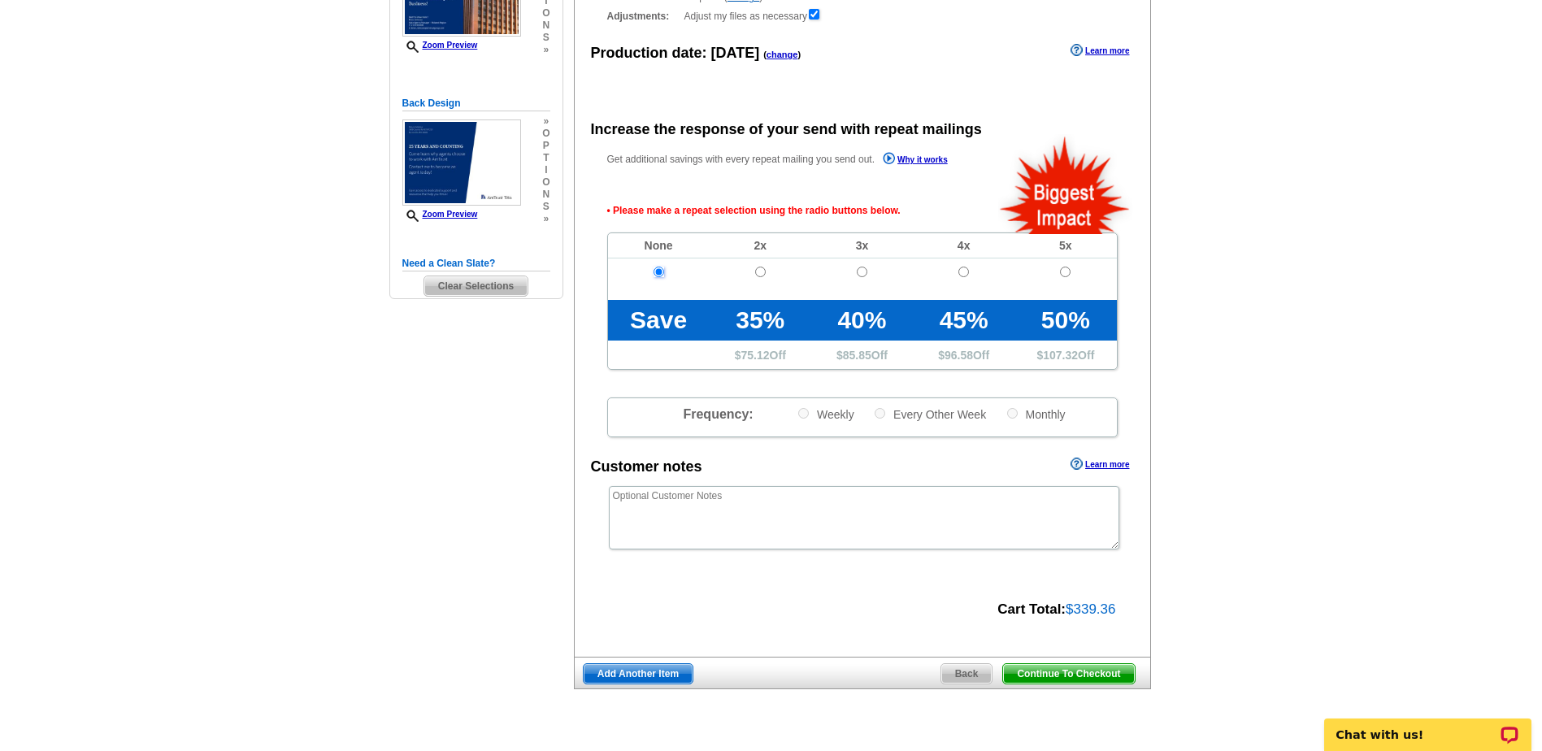
scroll to position [325, 0]
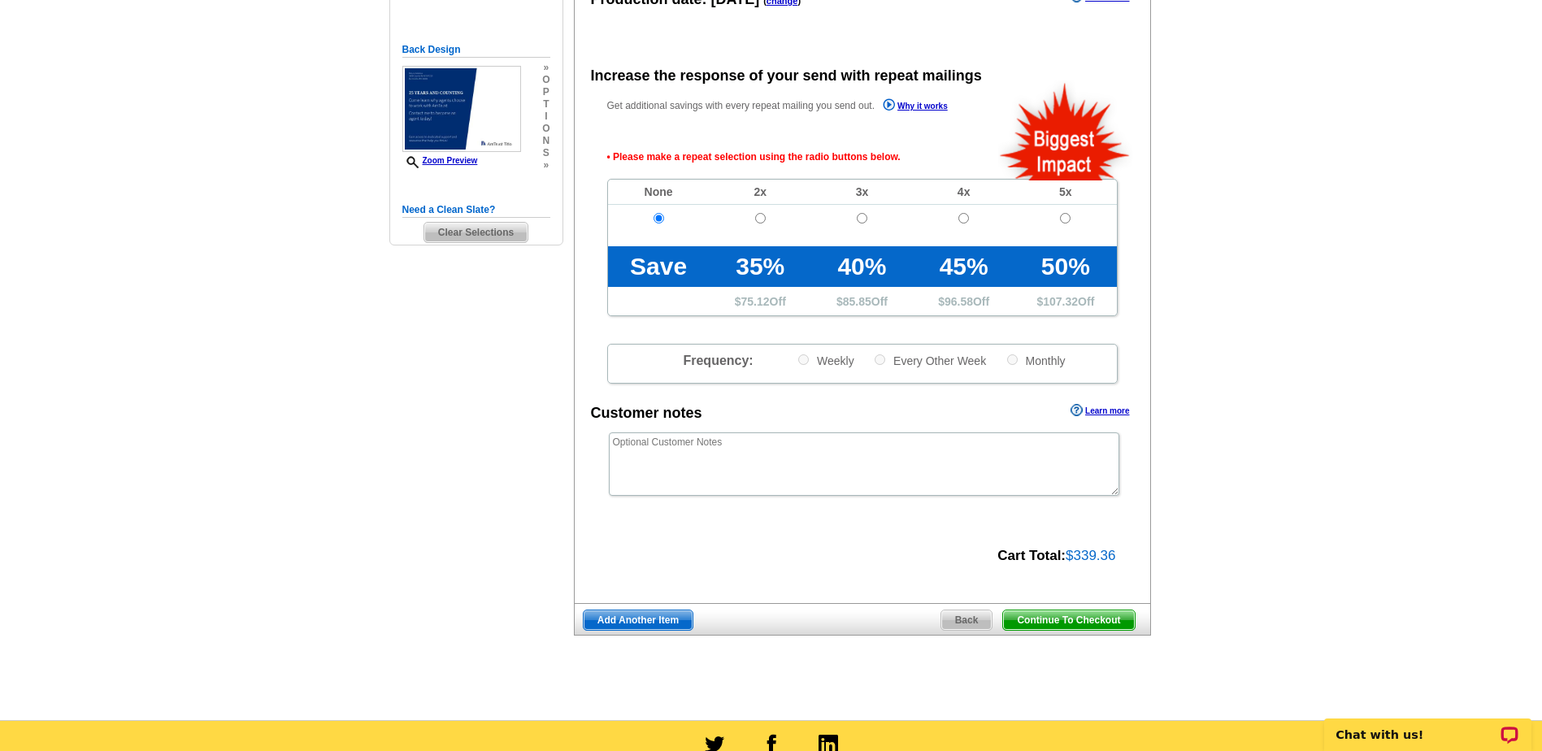
click at [1042, 620] on span "Continue To Checkout" at bounding box center [1068, 620] width 131 height 20
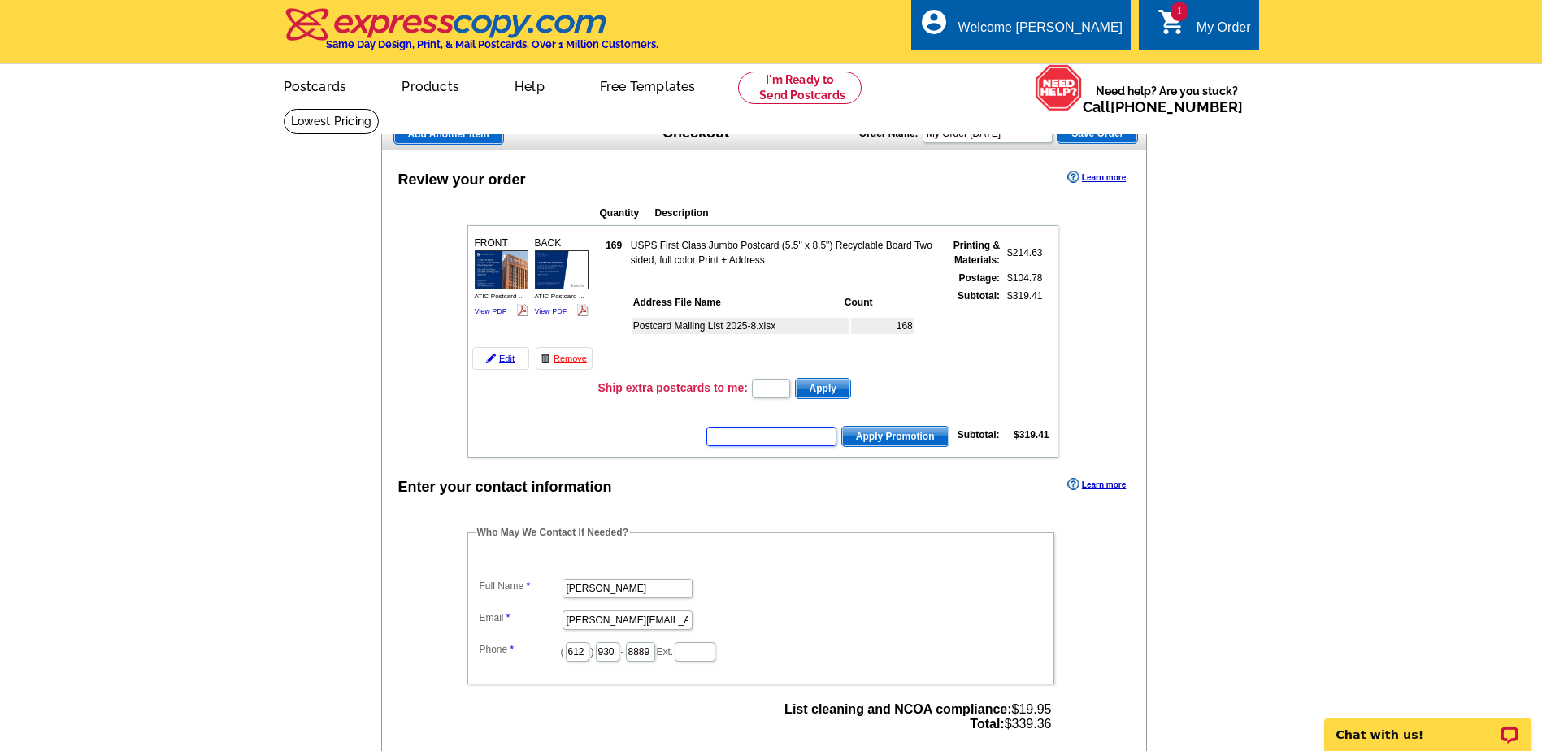
click at [780, 439] on input "text" at bounding box center [771, 437] width 130 height 20
type input "sms40"
click at [903, 443] on span "Apply Promotion" at bounding box center [895, 437] width 106 height 20
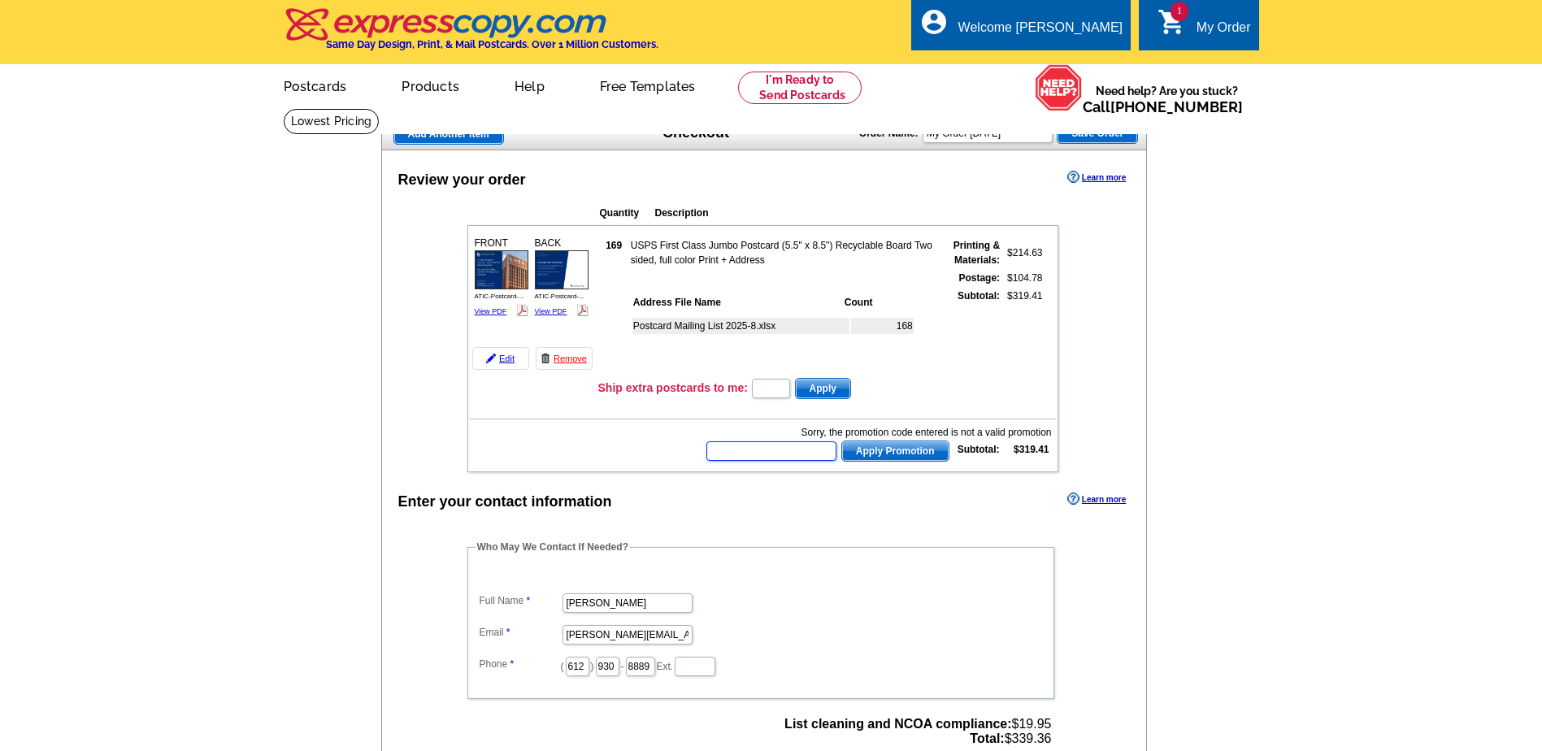
click at [758, 459] on input "text" at bounding box center [771, 451] width 130 height 20
click at [719, 457] on input "e9014" at bounding box center [771, 451] width 130 height 20
type input "E9014"
click at [888, 450] on span "Apply Promotion" at bounding box center [895, 451] width 106 height 20
click at [761, 453] on input "text" at bounding box center [771, 451] width 130 height 20
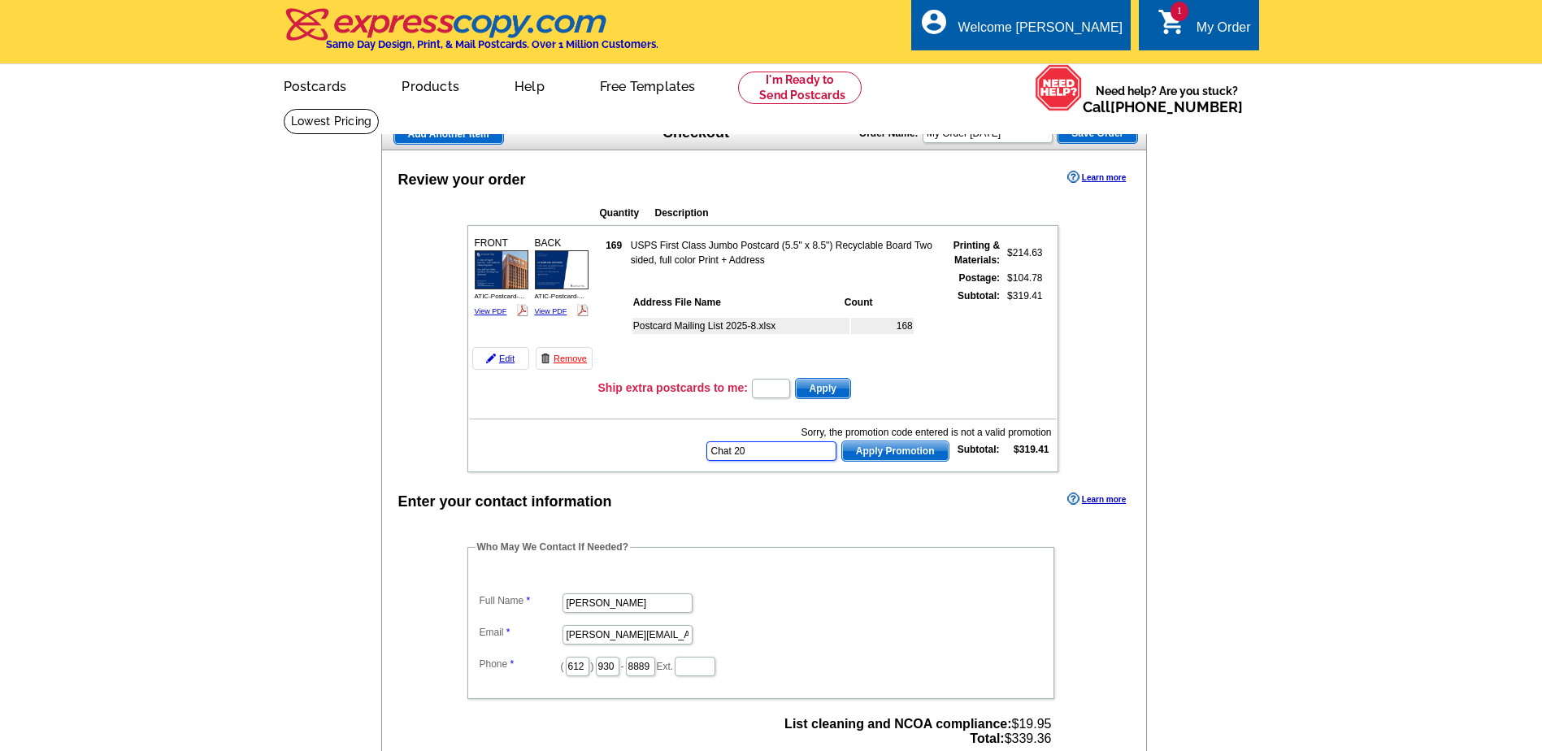
type input "Chat 20"
click at [890, 455] on span "Apply Promotion" at bounding box center [895, 451] width 106 height 20
click at [747, 450] on input "text" at bounding box center [771, 451] width 130 height 20
type input "CHAT20"
click at [888, 457] on span "Apply Promotion" at bounding box center [895, 451] width 106 height 20
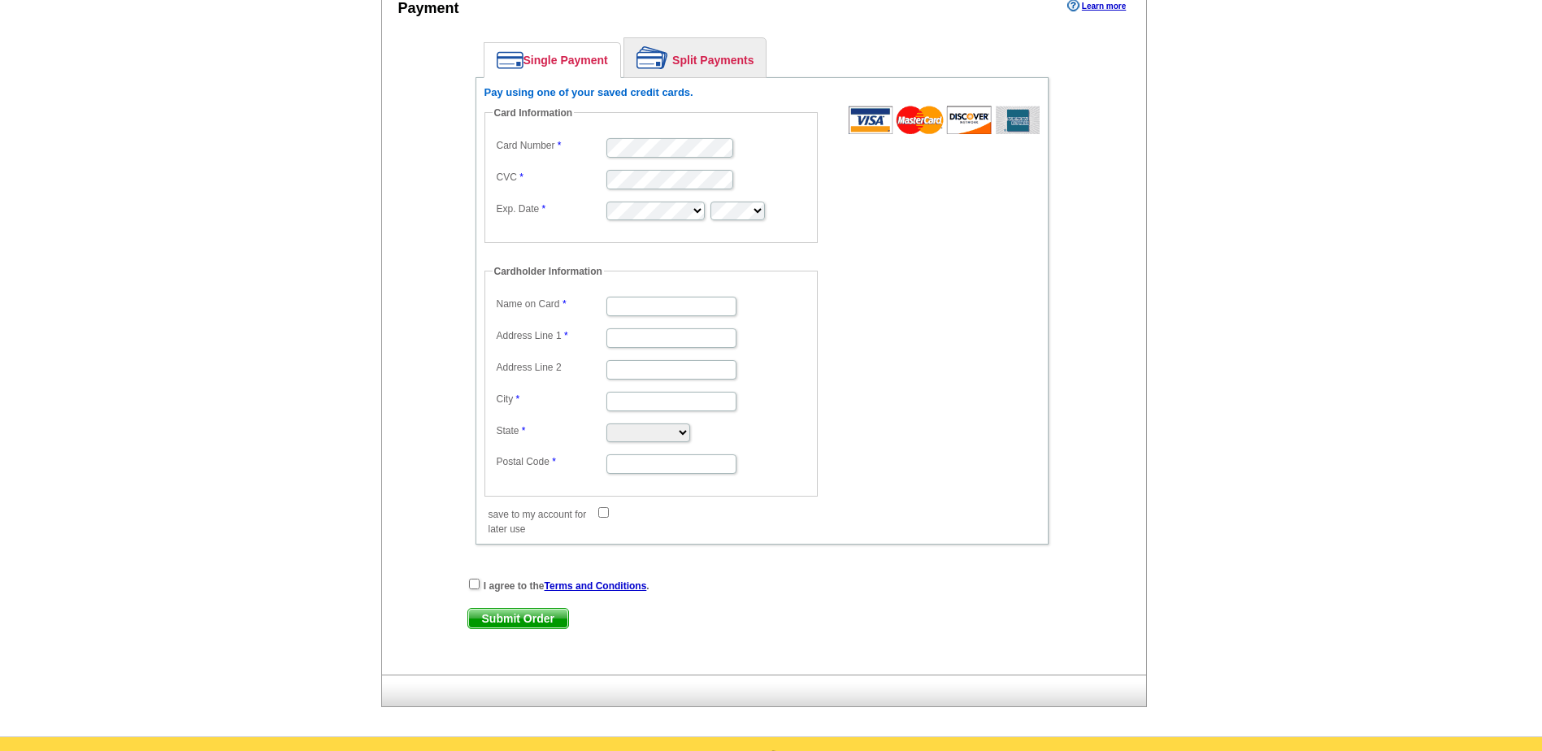
scroll to position [569, 0]
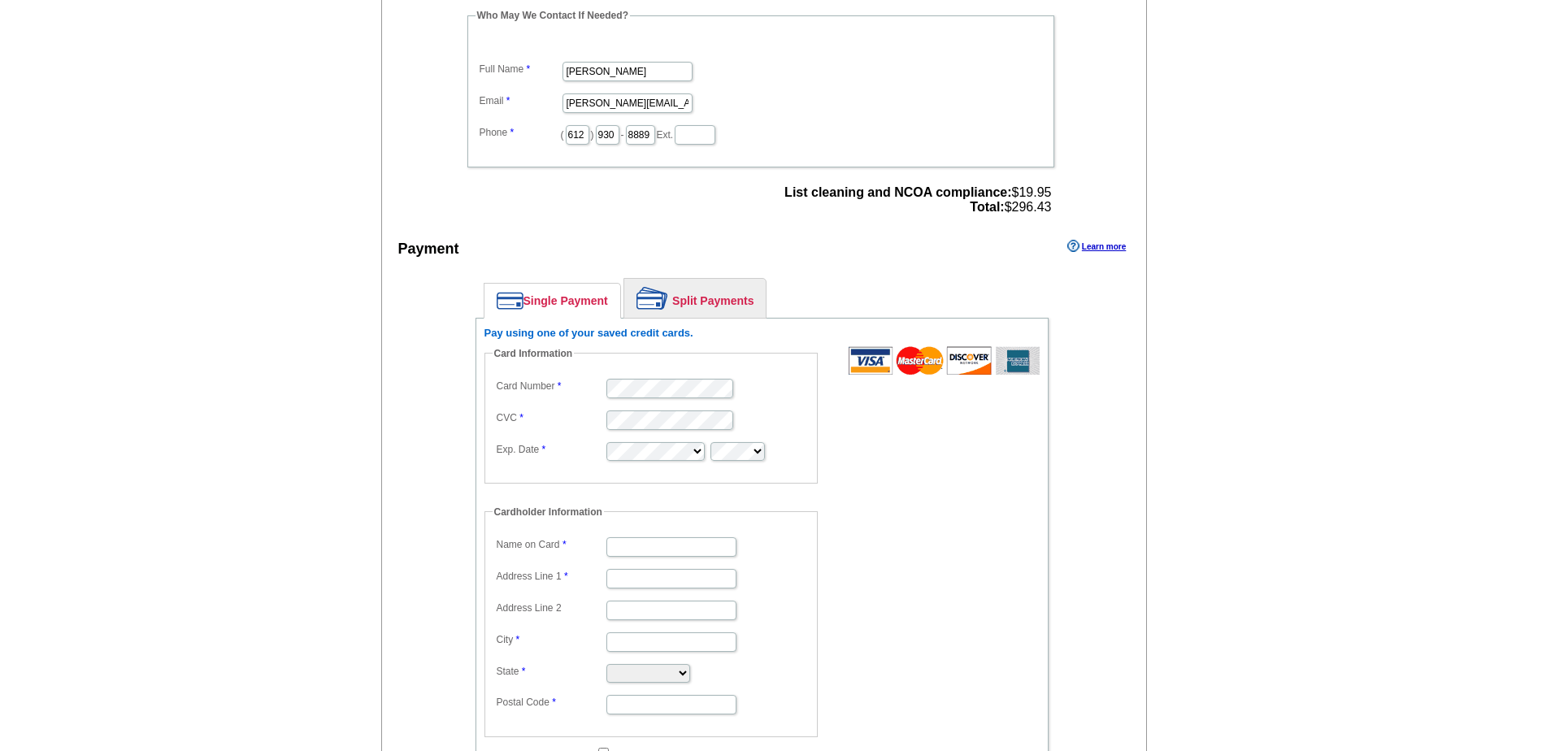
click at [1109, 245] on link "Learn more" at bounding box center [1096, 246] width 59 height 13
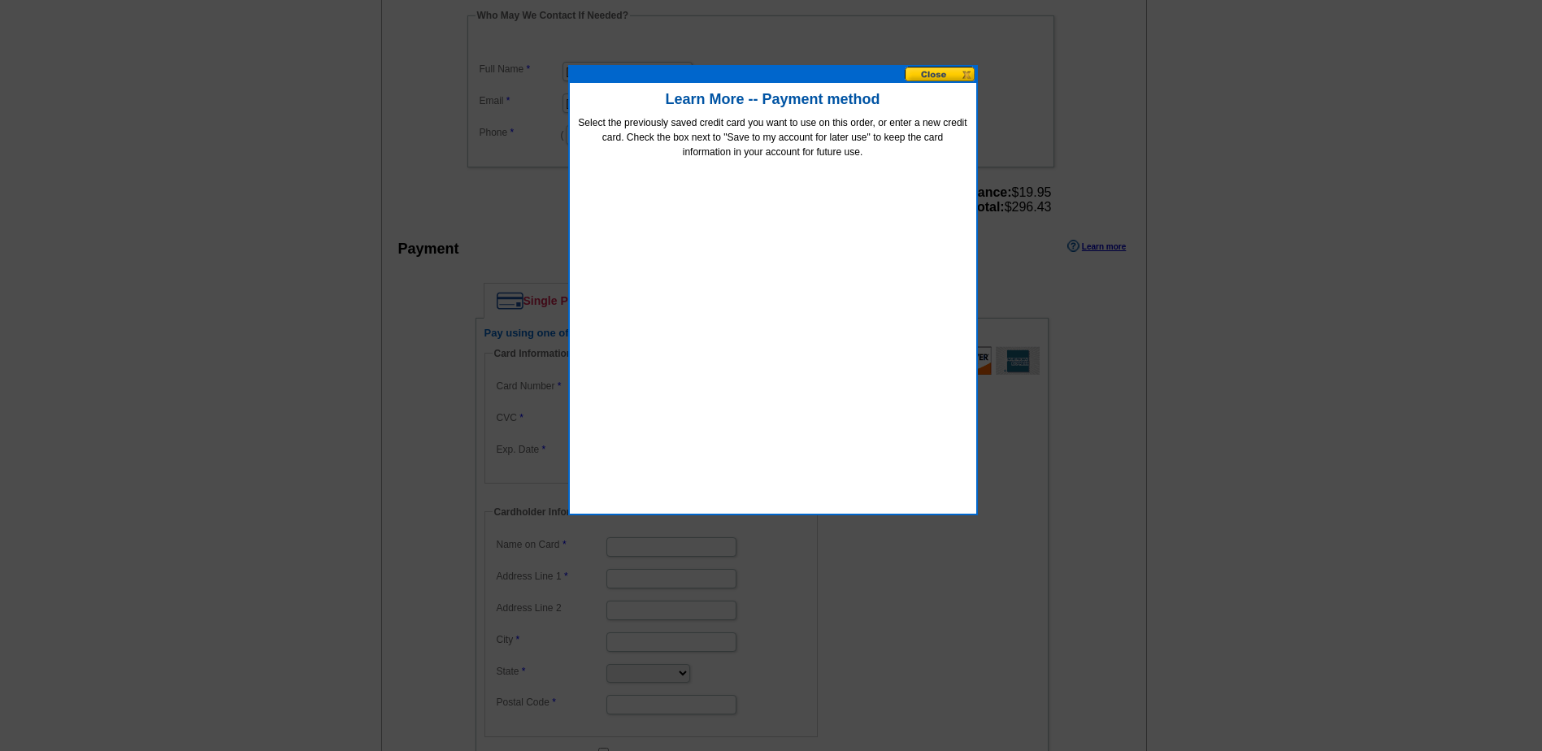
click at [931, 70] on button at bounding box center [941, 74] width 72 height 15
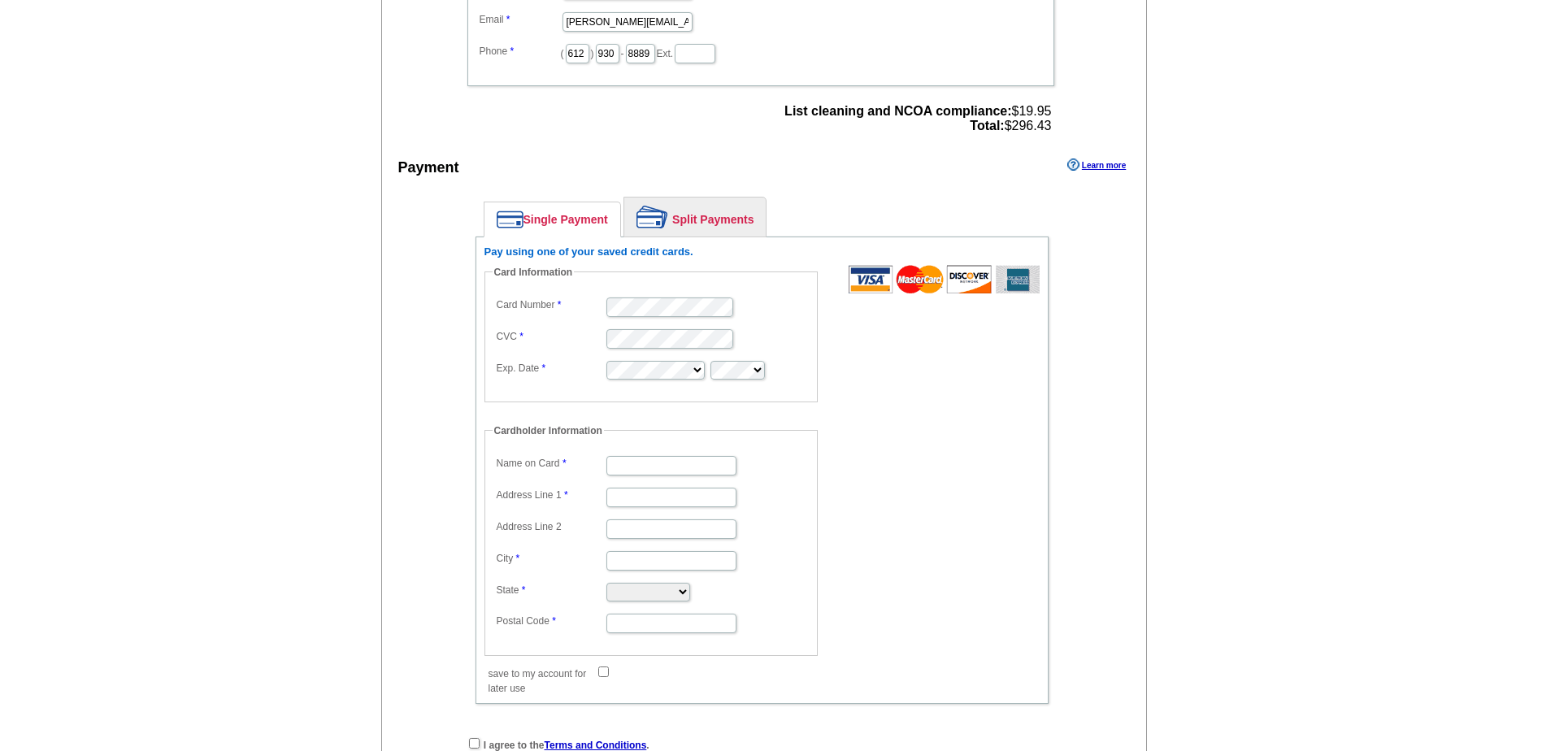
scroll to position [732, 0]
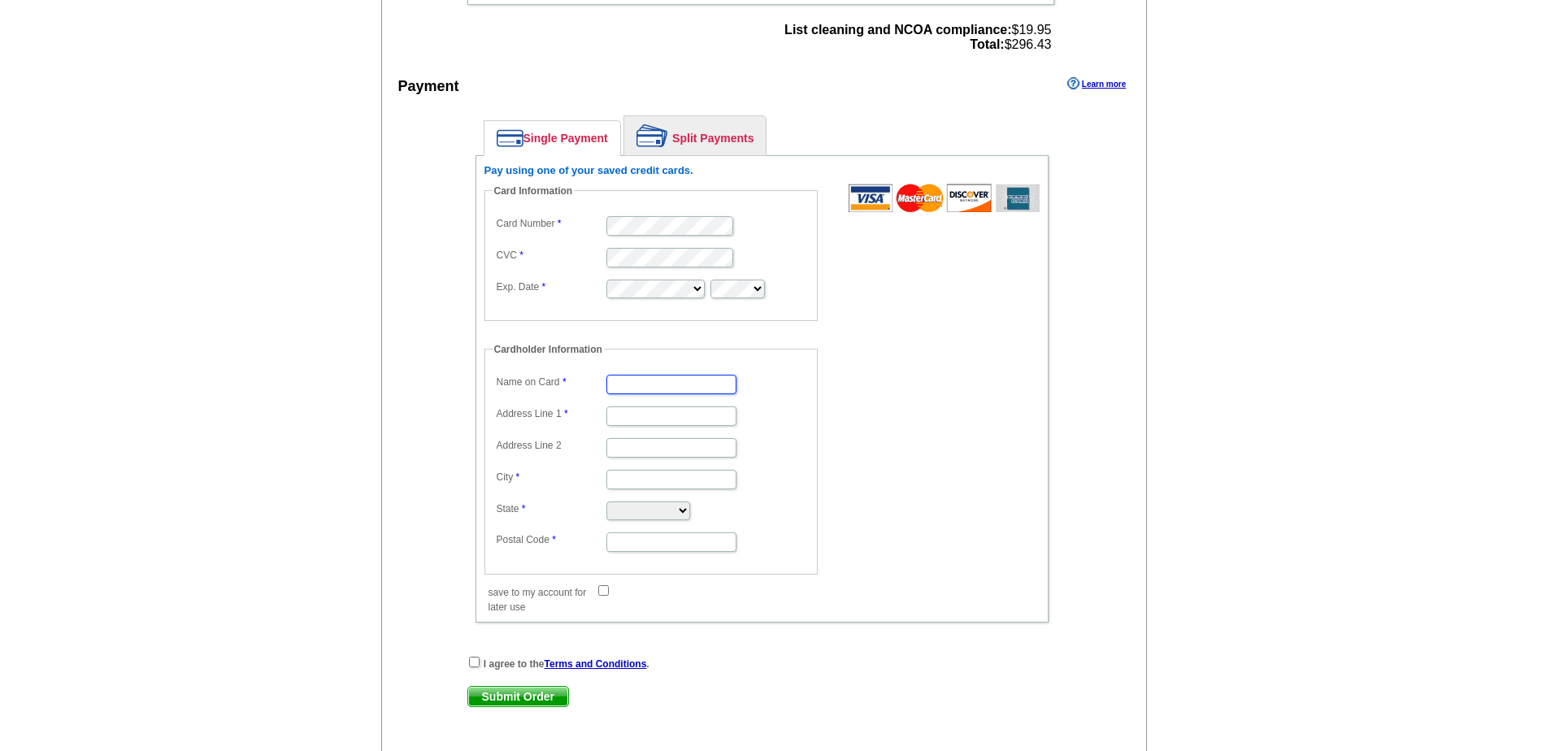
click at [641, 390] on input "Name on Card" at bounding box center [671, 385] width 130 height 20
type input "[PERSON_NAME]"
type input "[STREET_ADDRESS]"
type input "Lakeville"
click at [690, 506] on select "Alabama Alaska Arizona Arkansas California Colorado Connecticut District of Col…" at bounding box center [648, 511] width 84 height 19
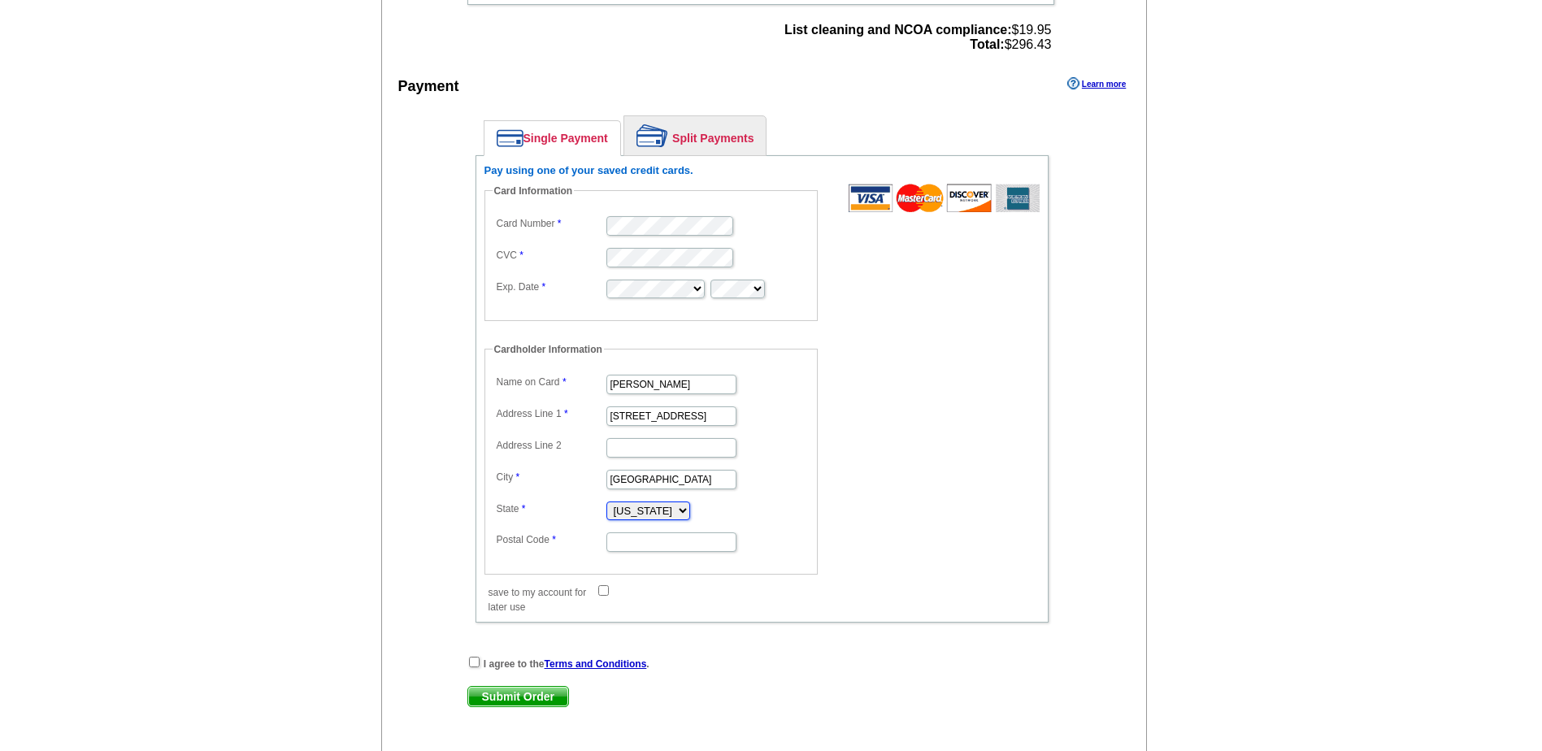
select select "MN"
click at [606, 502] on select "Alabama Alaska Arizona Arkansas California Colorado Connecticut District of Col…" at bounding box center [648, 511] width 84 height 19
click at [652, 540] on input "Postal Code" at bounding box center [671, 542] width 130 height 20
type input "55044"
click at [728, 567] on fieldset "Cardholder Information Name on Card Brian Johnson Address Line 1 18358 Kerrvill…" at bounding box center [650, 458] width 333 height 232
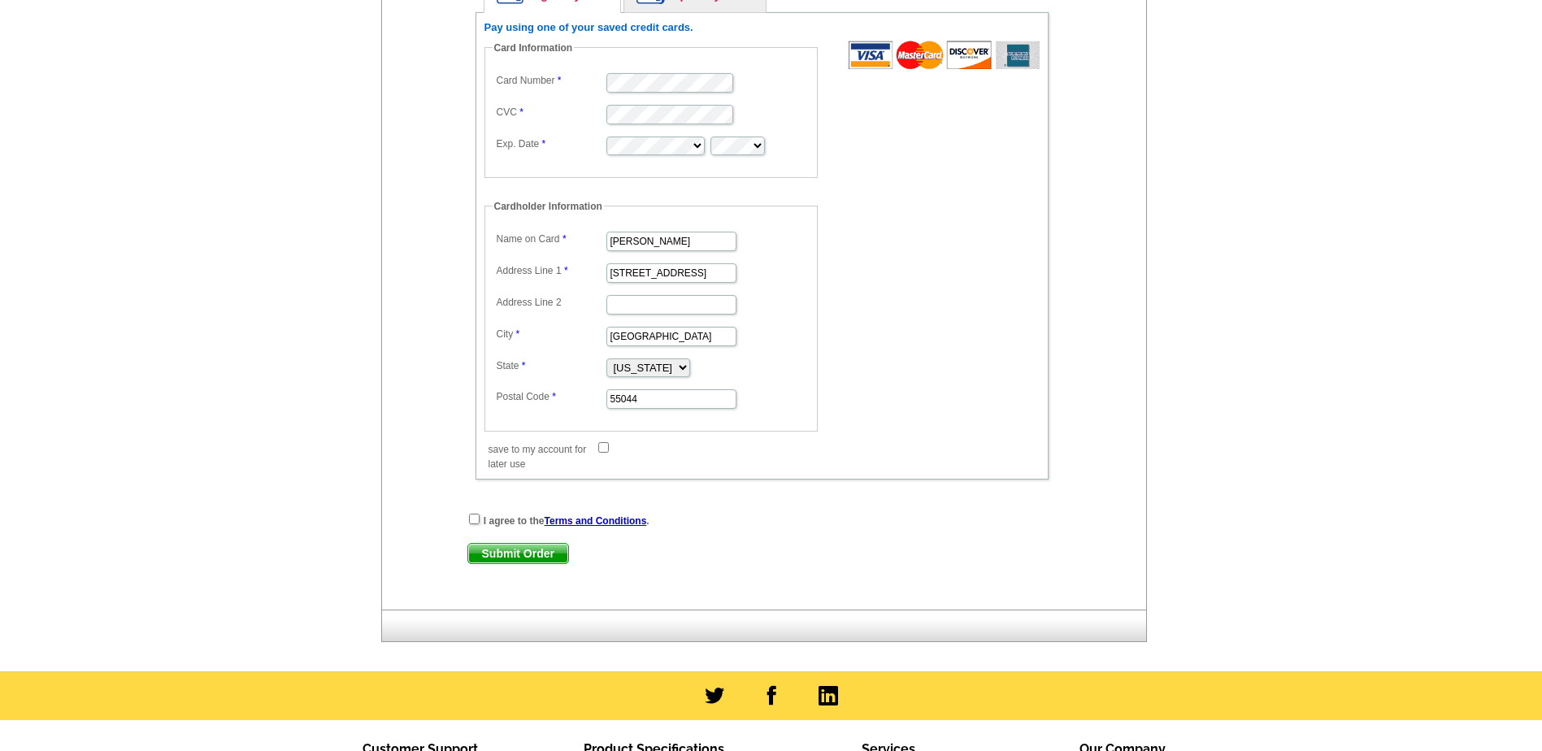
scroll to position [894, 0]
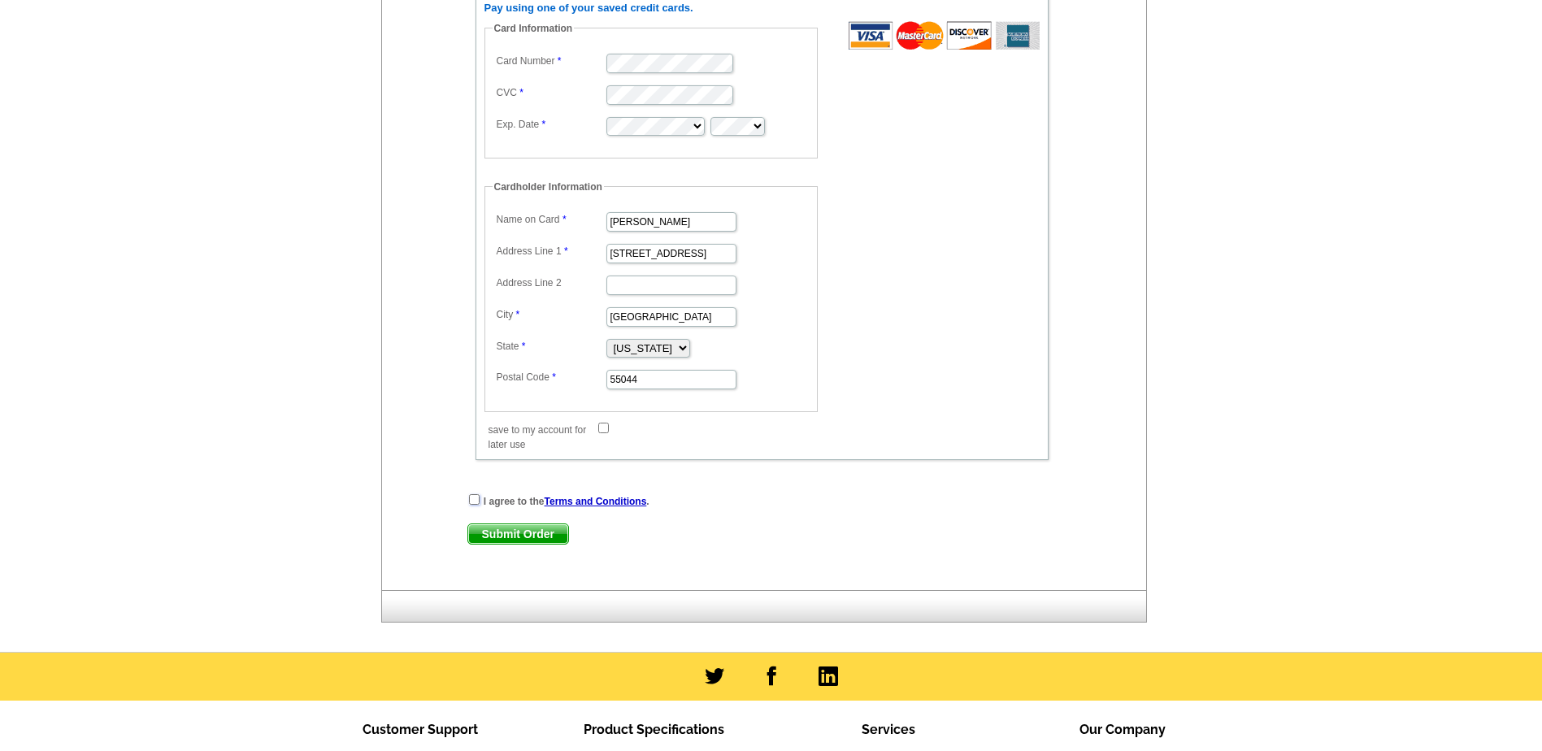
click at [478, 501] on input "checkbox" at bounding box center [474, 499] width 11 height 11
checkbox input "true"
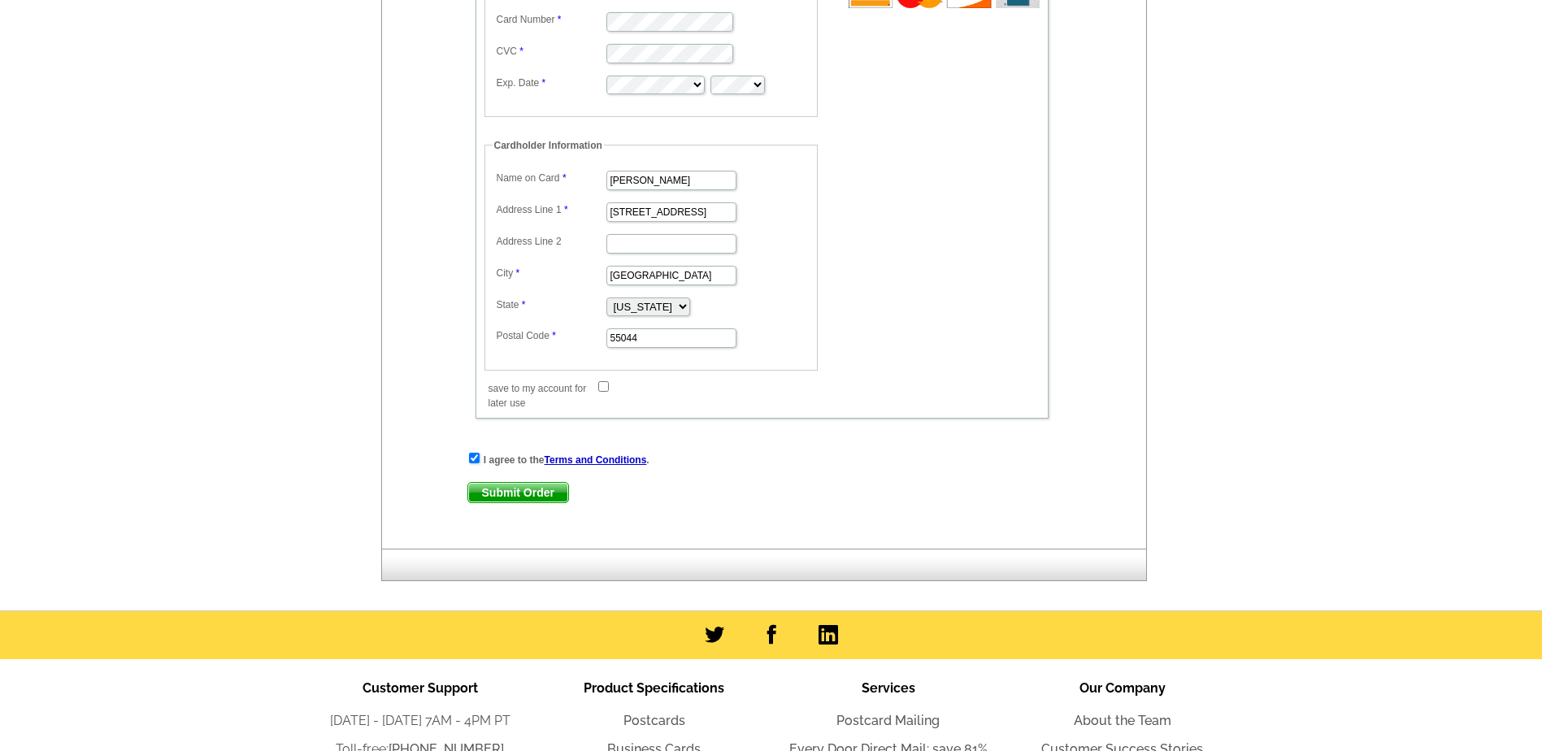
scroll to position [975, 0]
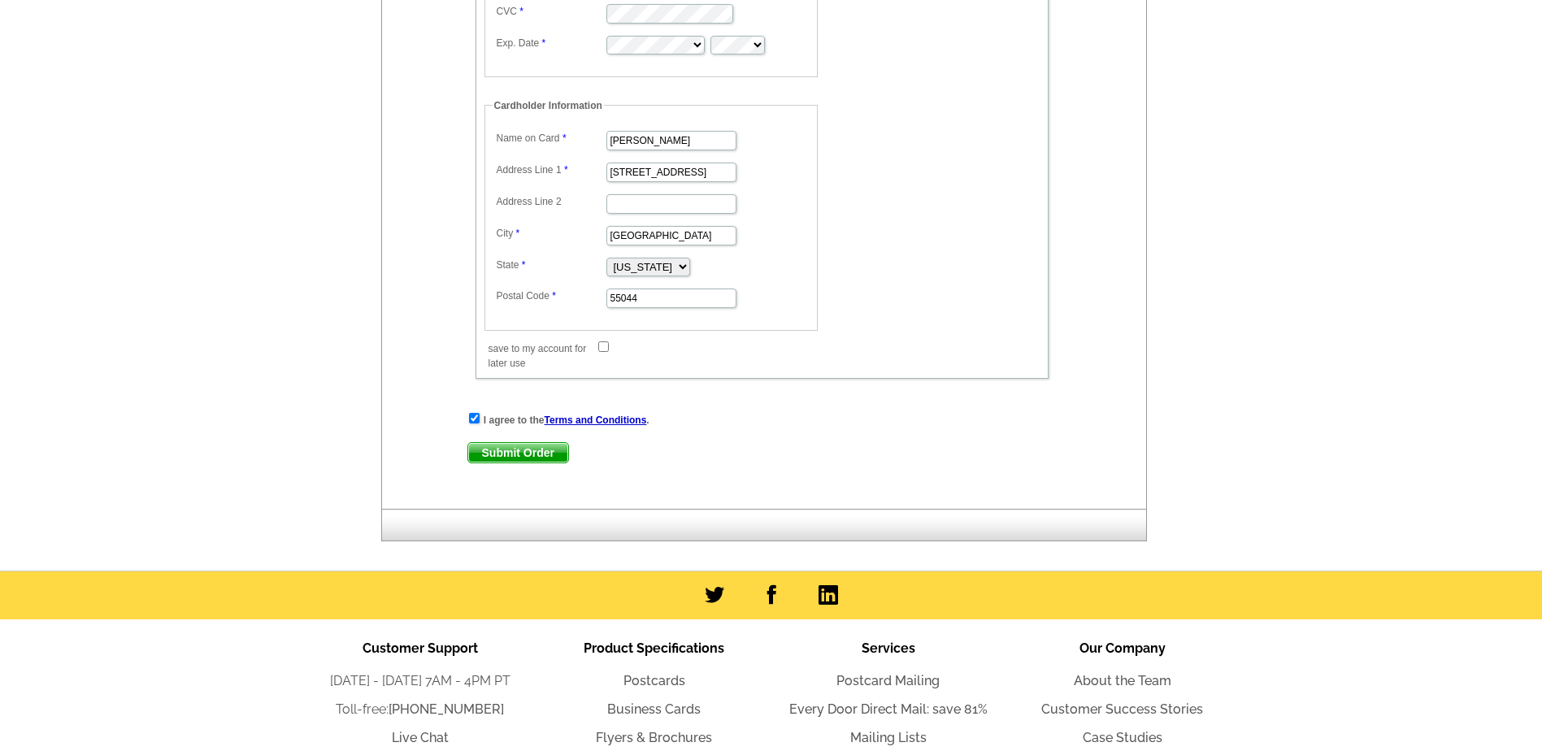
click at [531, 451] on span "Submit Order" at bounding box center [518, 453] width 100 height 20
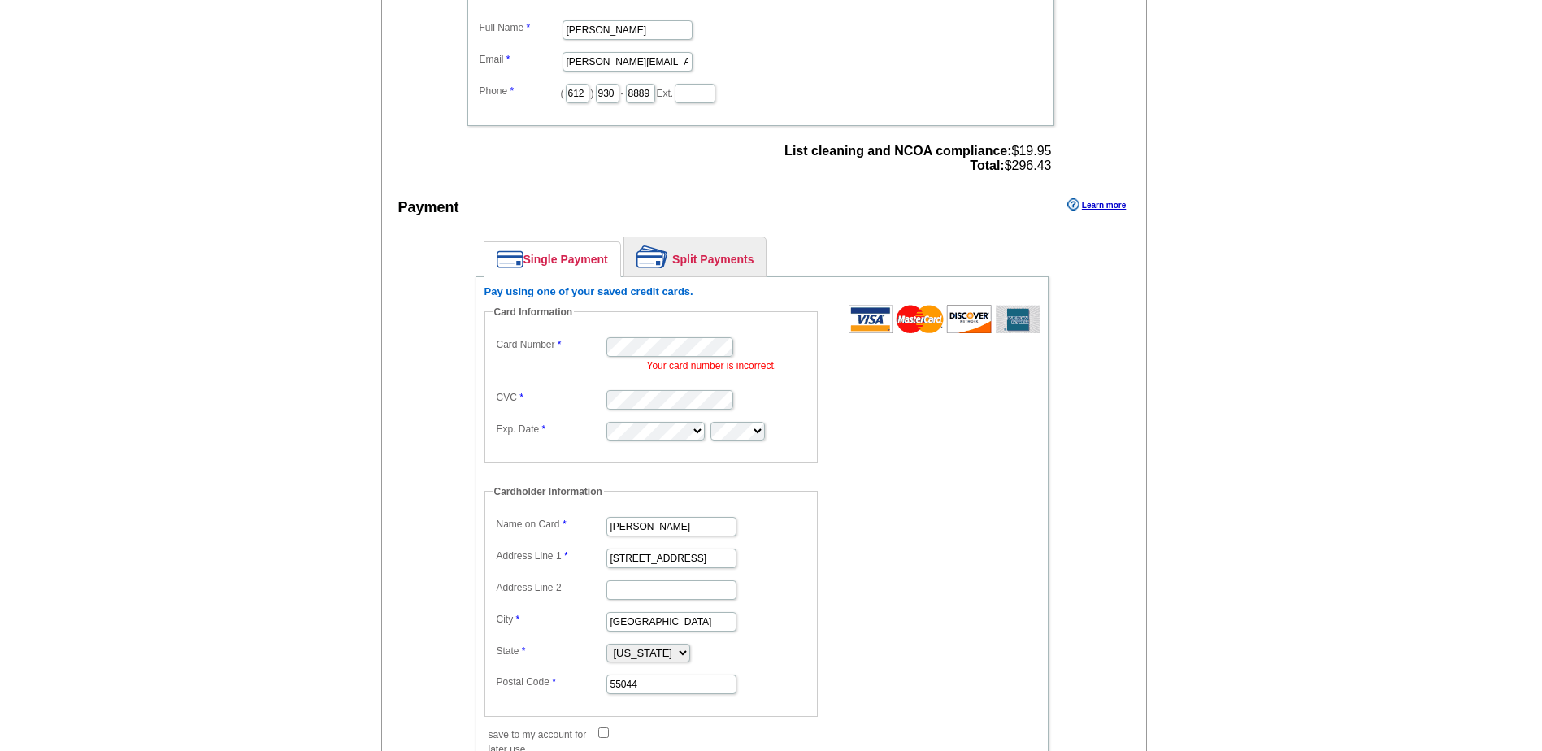
scroll to position [753, 0]
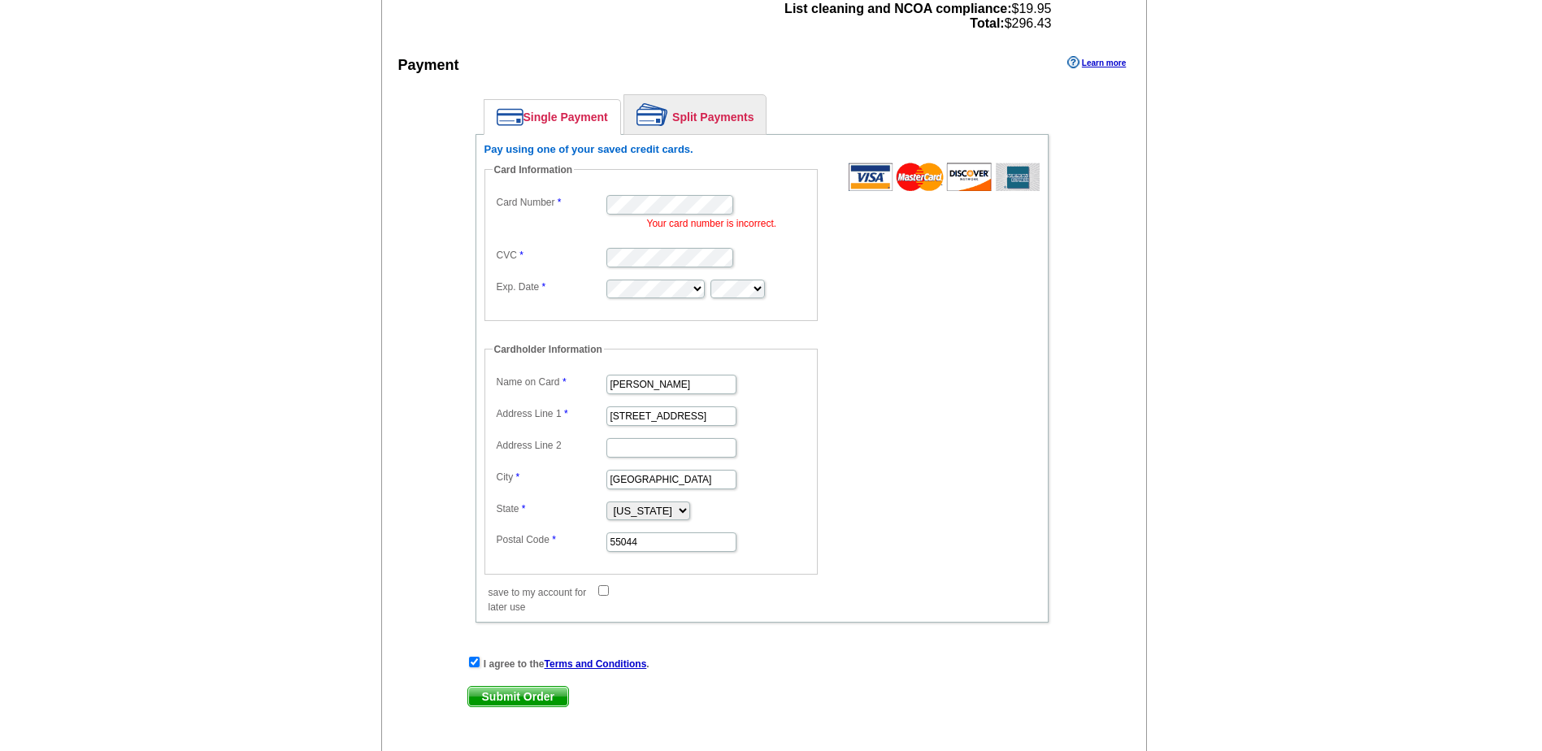
click at [750, 205] on dd "Your card number is incorrect." at bounding box center [651, 211] width 317 height 40
click at [528, 699] on span "Submit Order" at bounding box center [518, 697] width 100 height 20
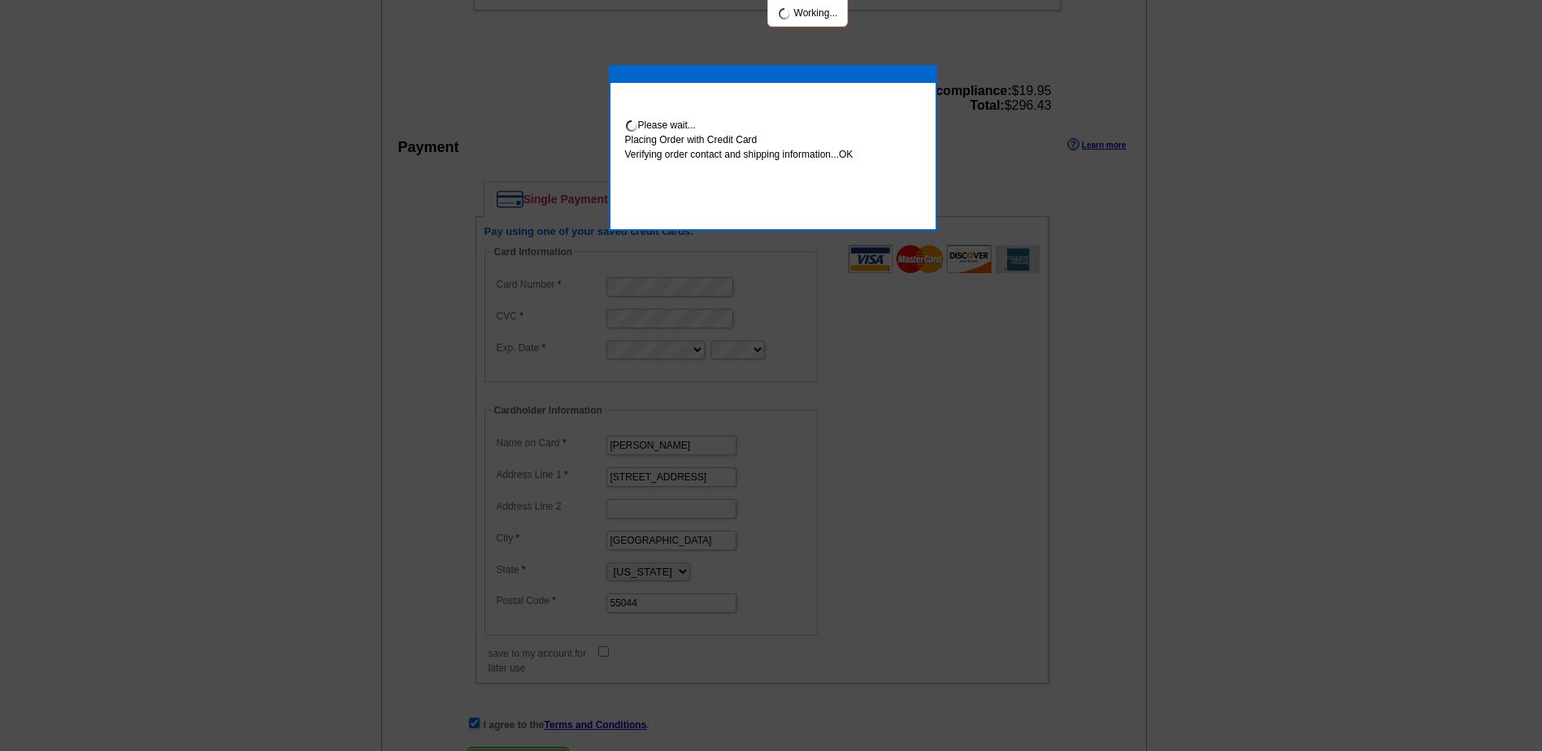
scroll to position [835, 0]
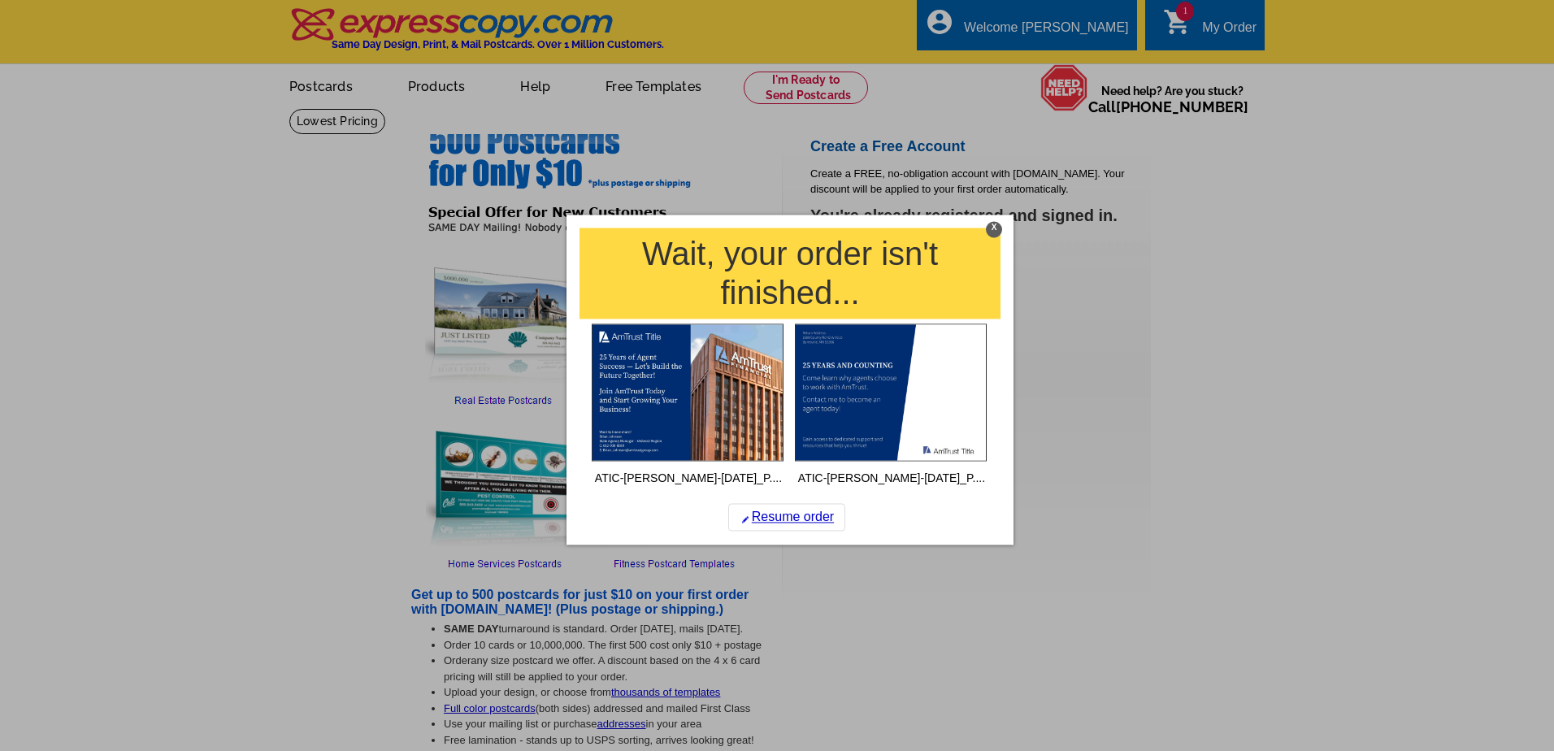
click at [997, 228] on div "X" at bounding box center [994, 229] width 16 height 16
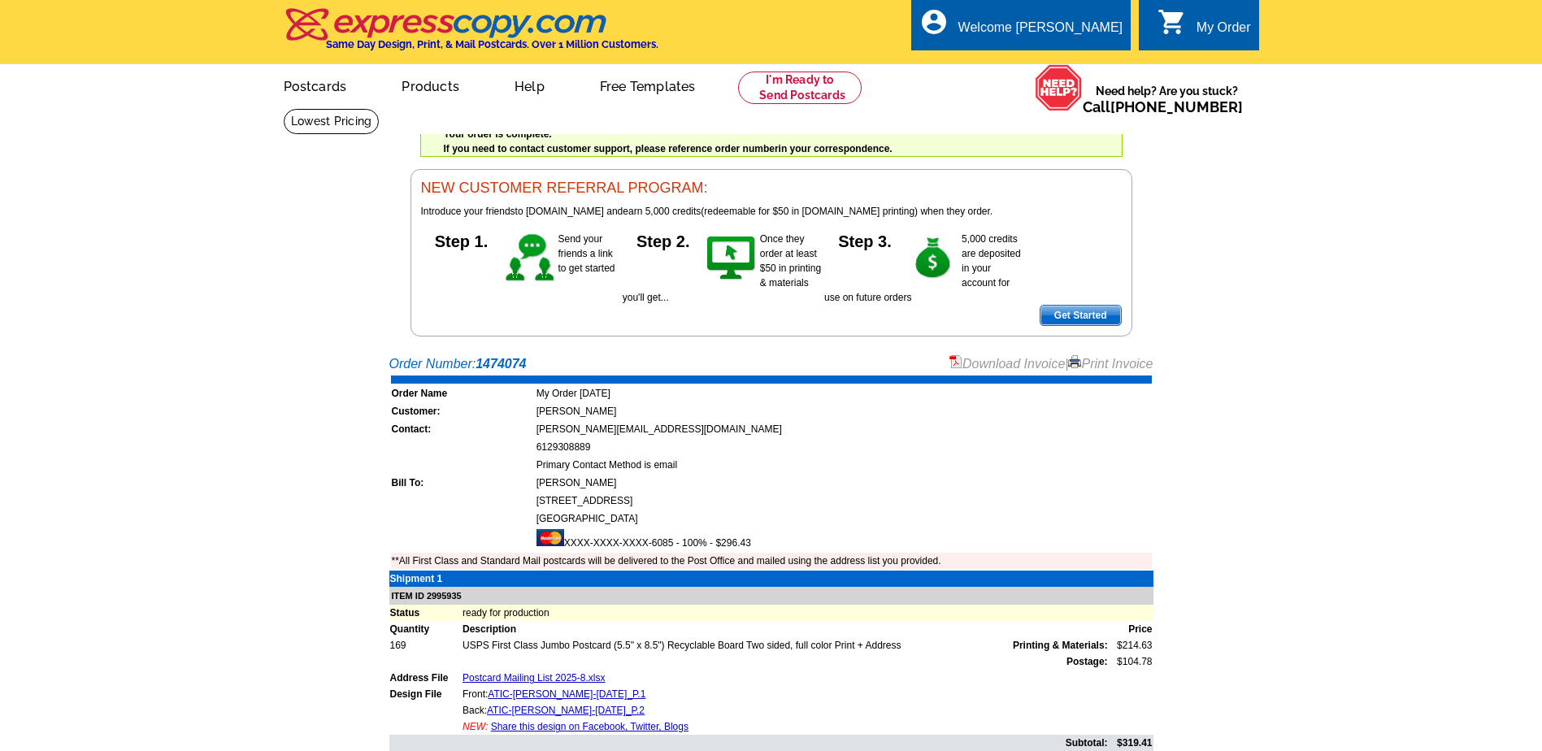
click at [987, 369] on link "Download Invoice" at bounding box center [1006, 364] width 115 height 14
